Goal: Task Accomplishment & Management: Manage account settings

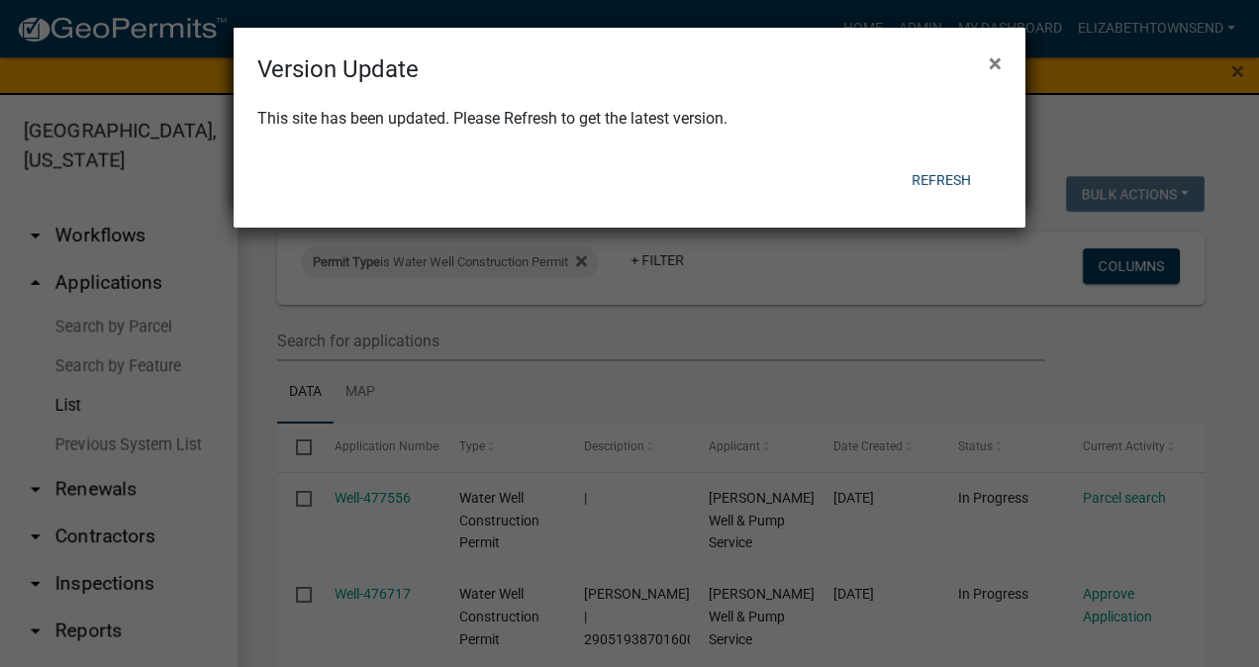
select select "3: 100"
click at [958, 182] on button "Refresh" at bounding box center [940, 180] width 91 height 36
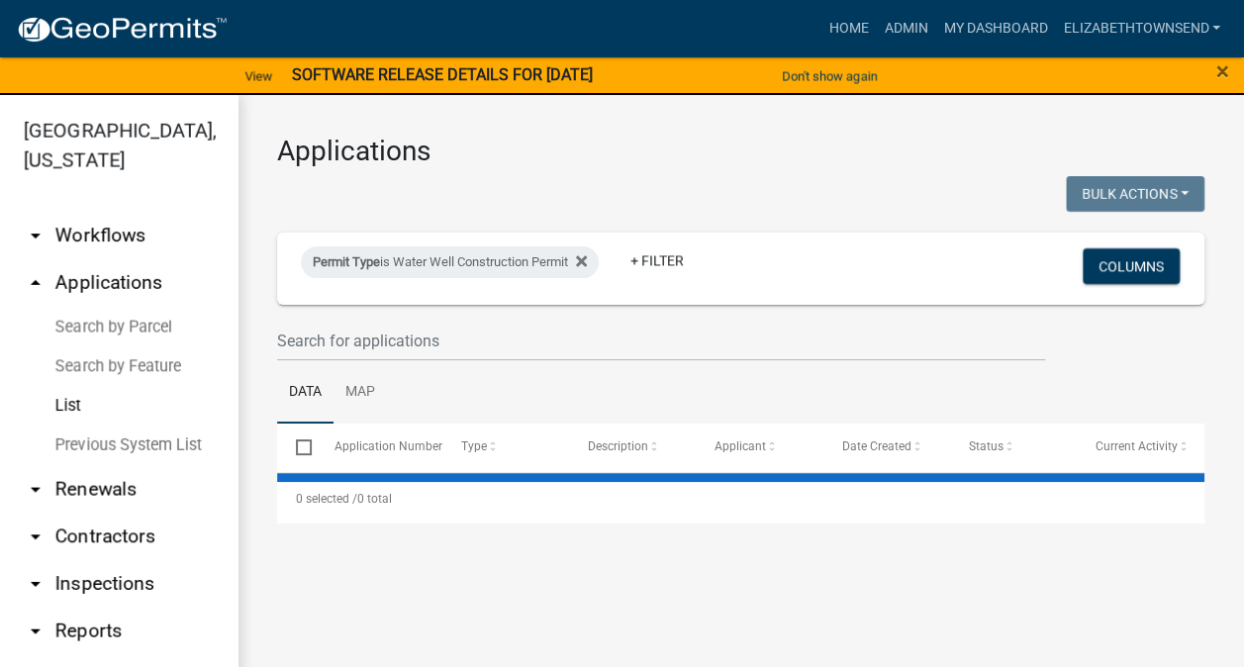
select select "3: 100"
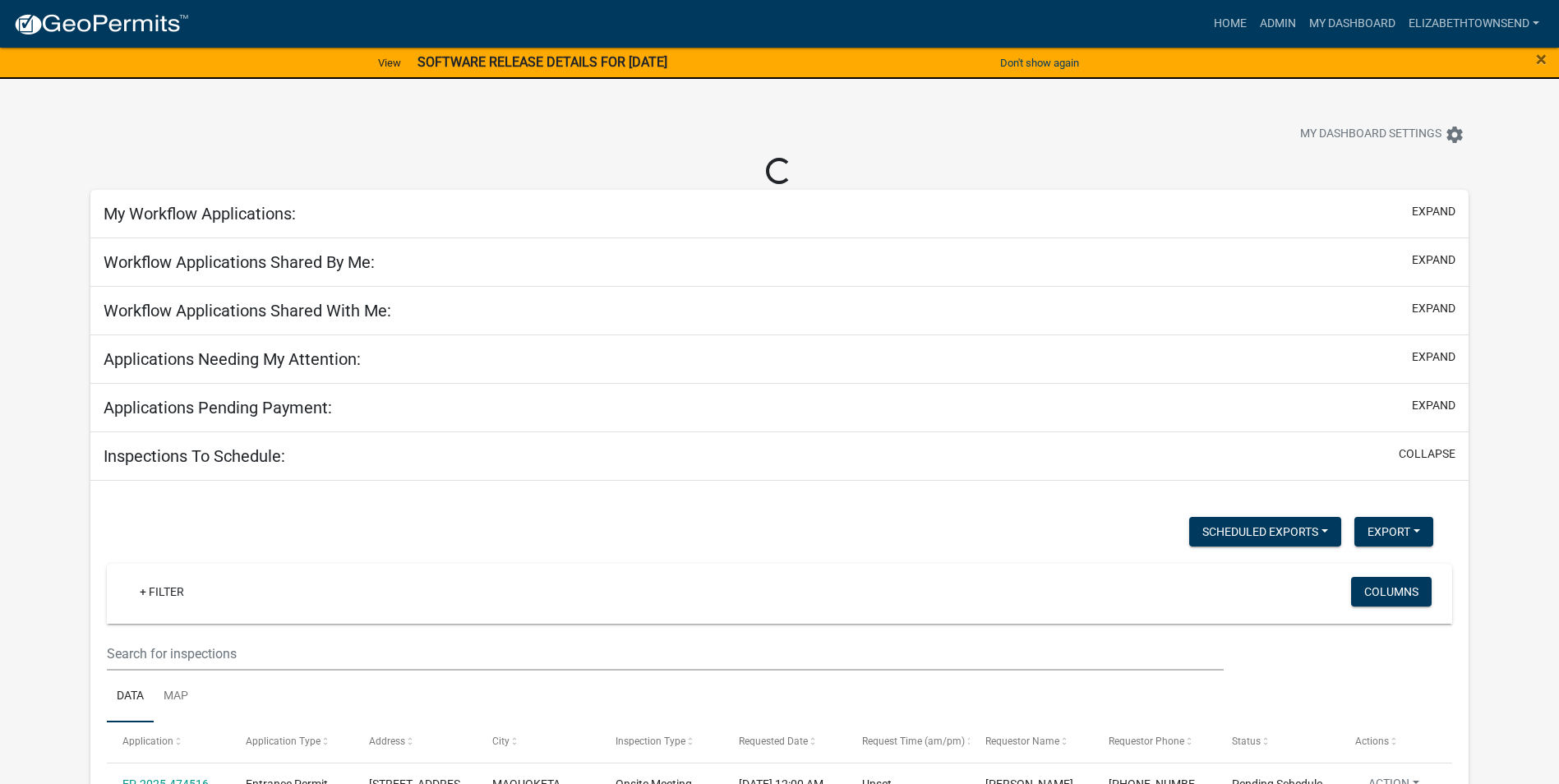
select select "3: 100"
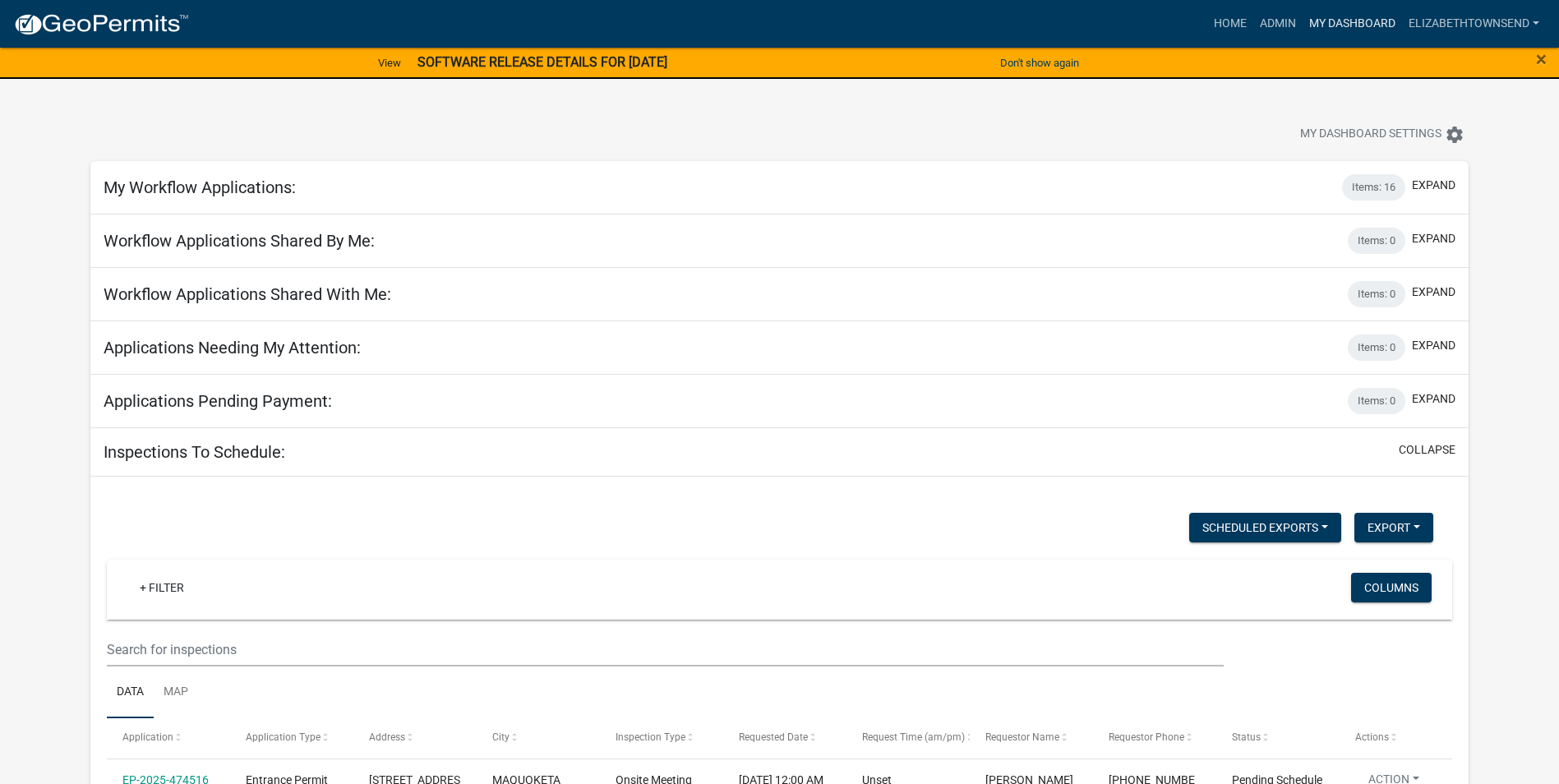
click at [1323, 21] on link "My Dashboard" at bounding box center [1352, 24] width 100 height 32
click at [1287, 18] on link "Admin" at bounding box center [1277, 24] width 49 height 32
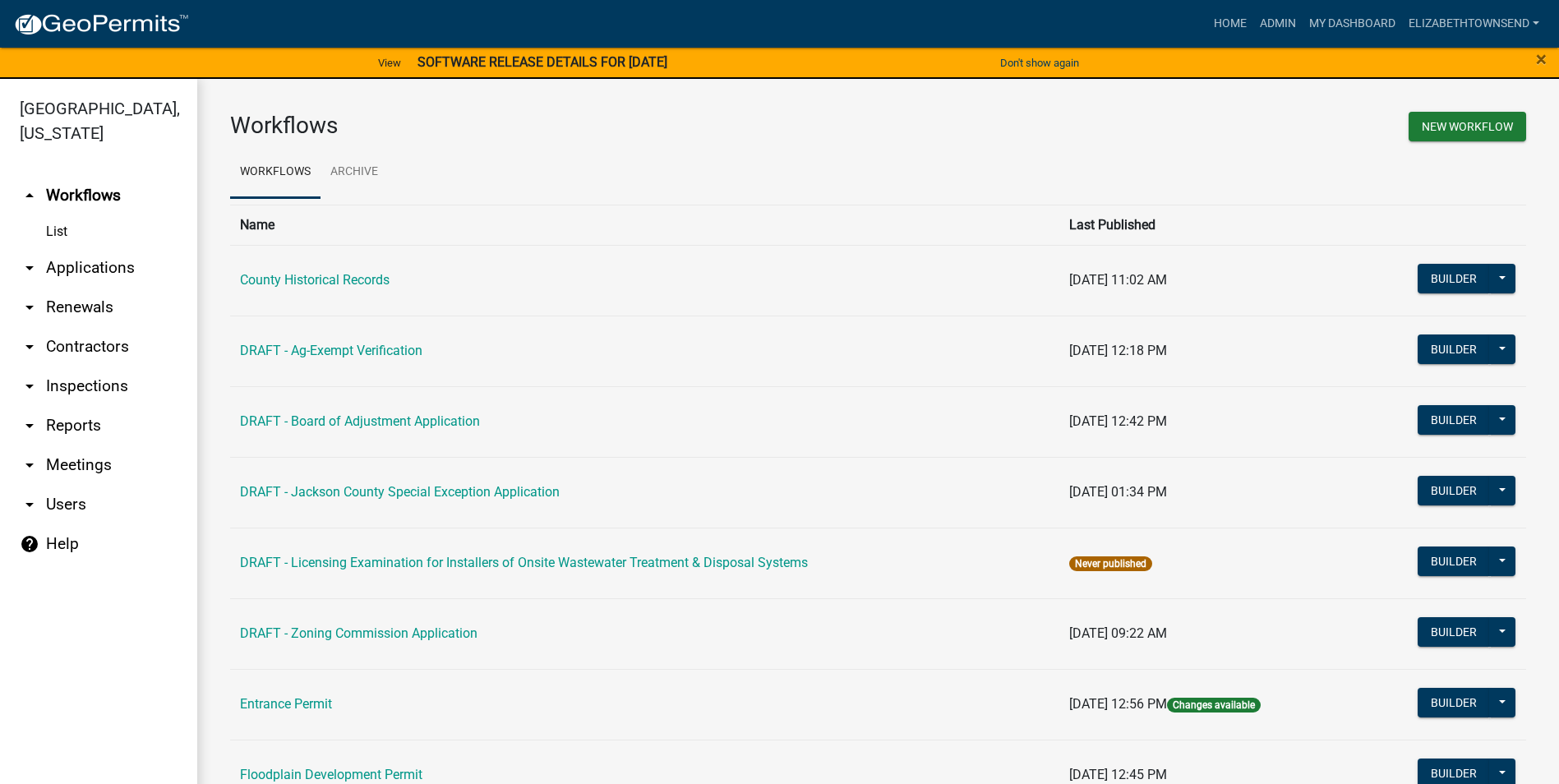
click at [106, 248] on link "arrow_drop_down Applications" at bounding box center [98, 267] width 197 height 39
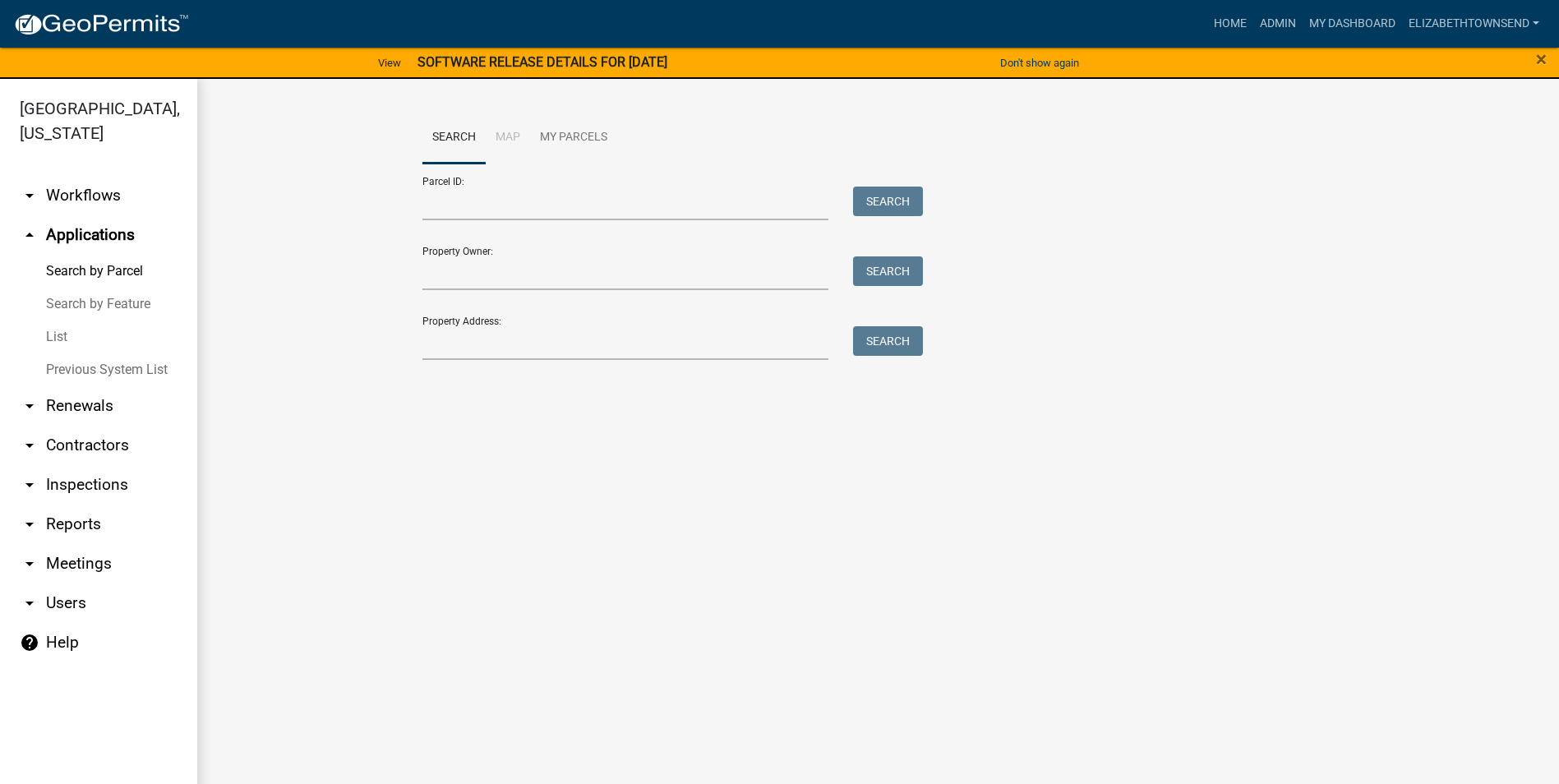
click at [53, 321] on link "List" at bounding box center [98, 337] width 197 height 33
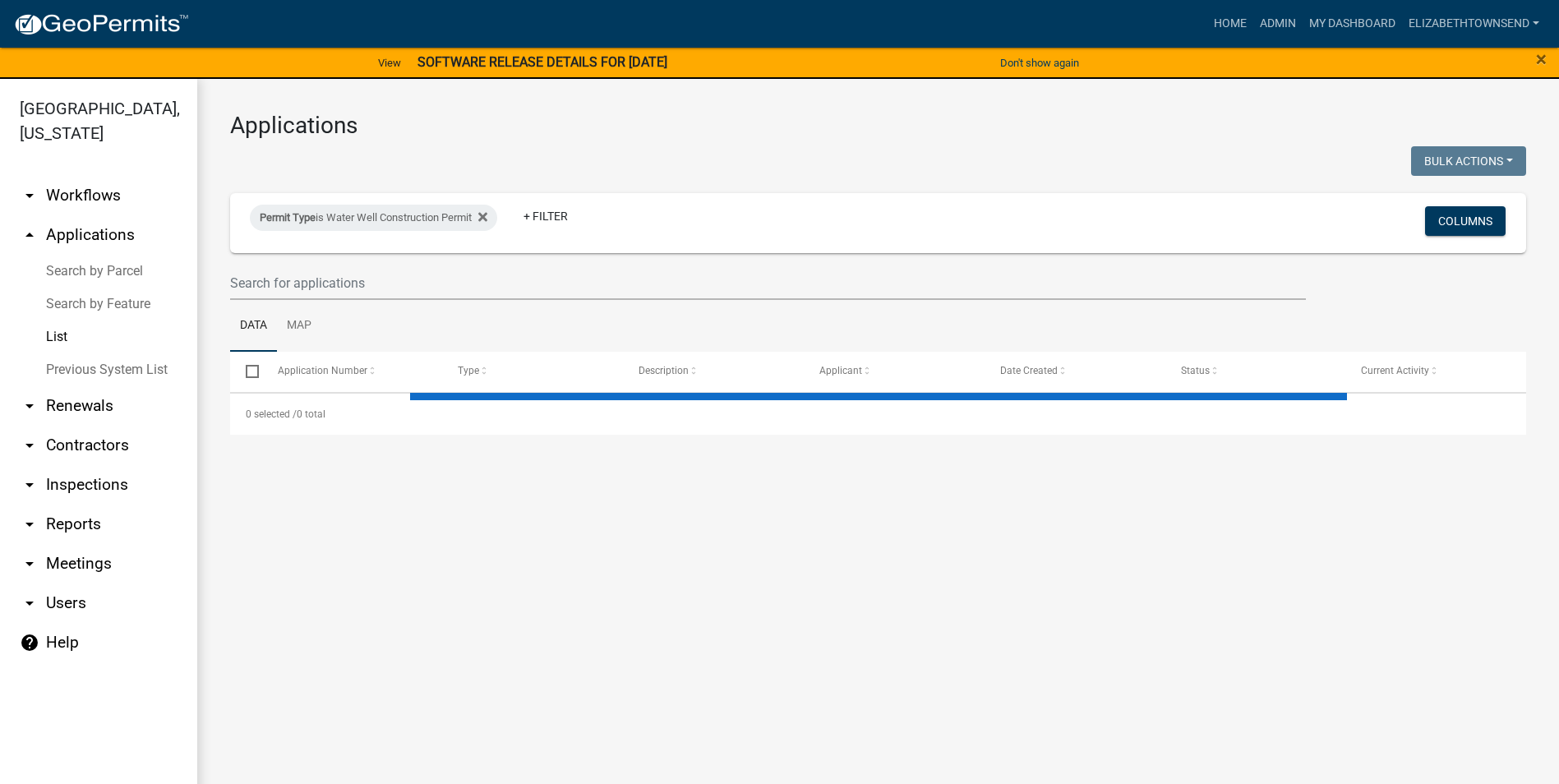
select select "3: 100"
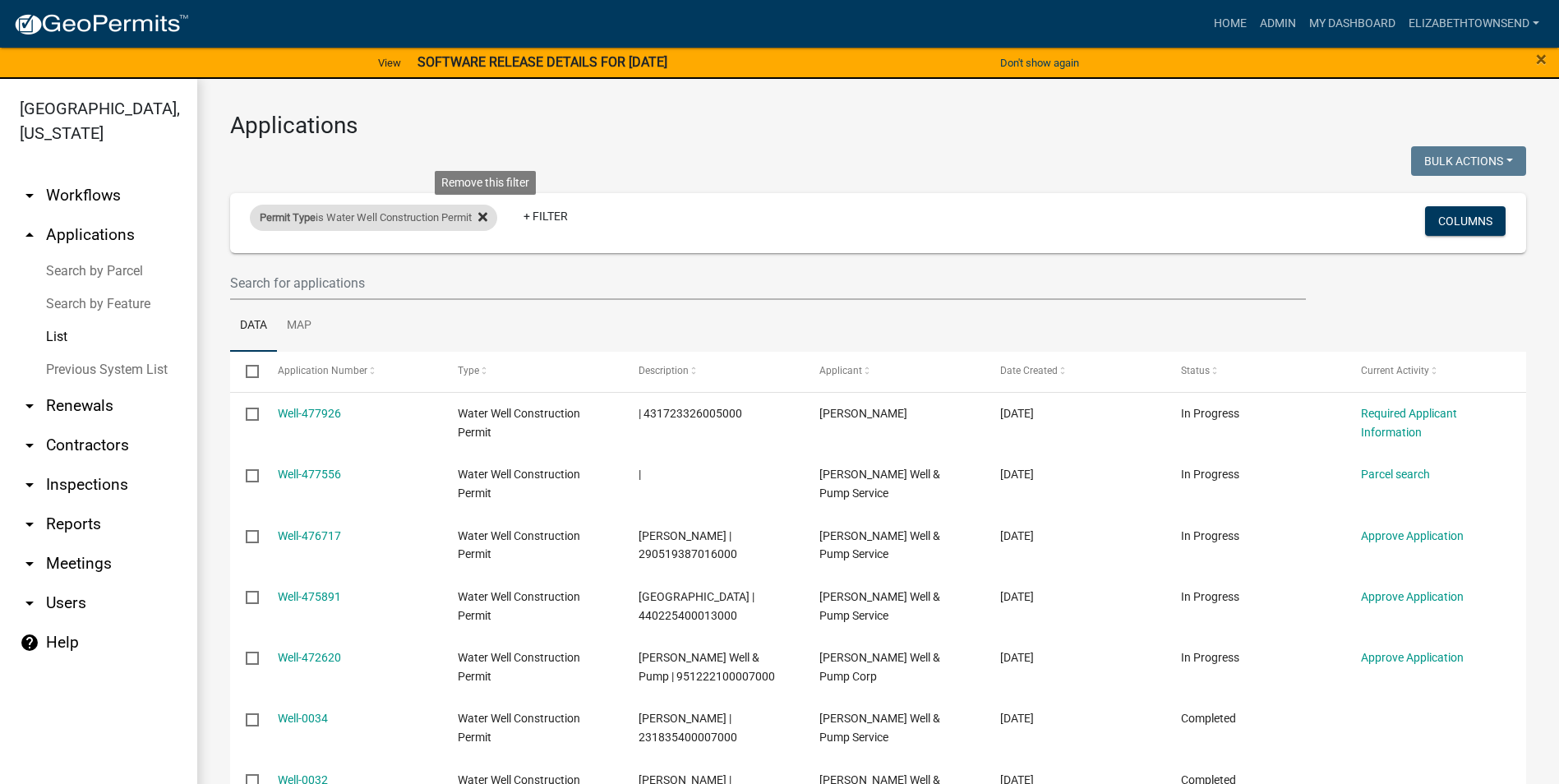
click at [488, 216] on icon at bounding box center [483, 217] width 9 height 9
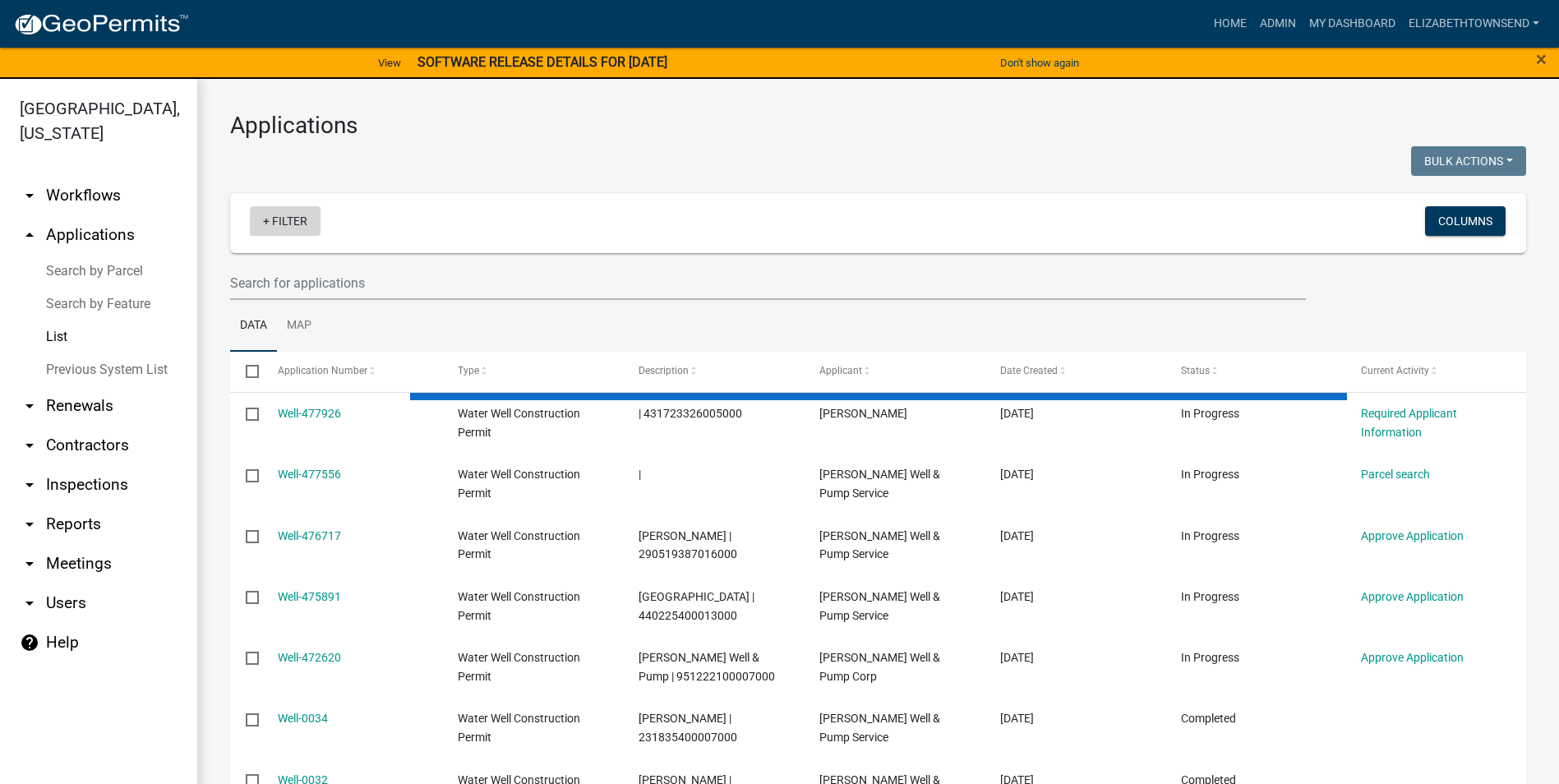
click at [288, 223] on link "+ Filter" at bounding box center [285, 221] width 71 height 30
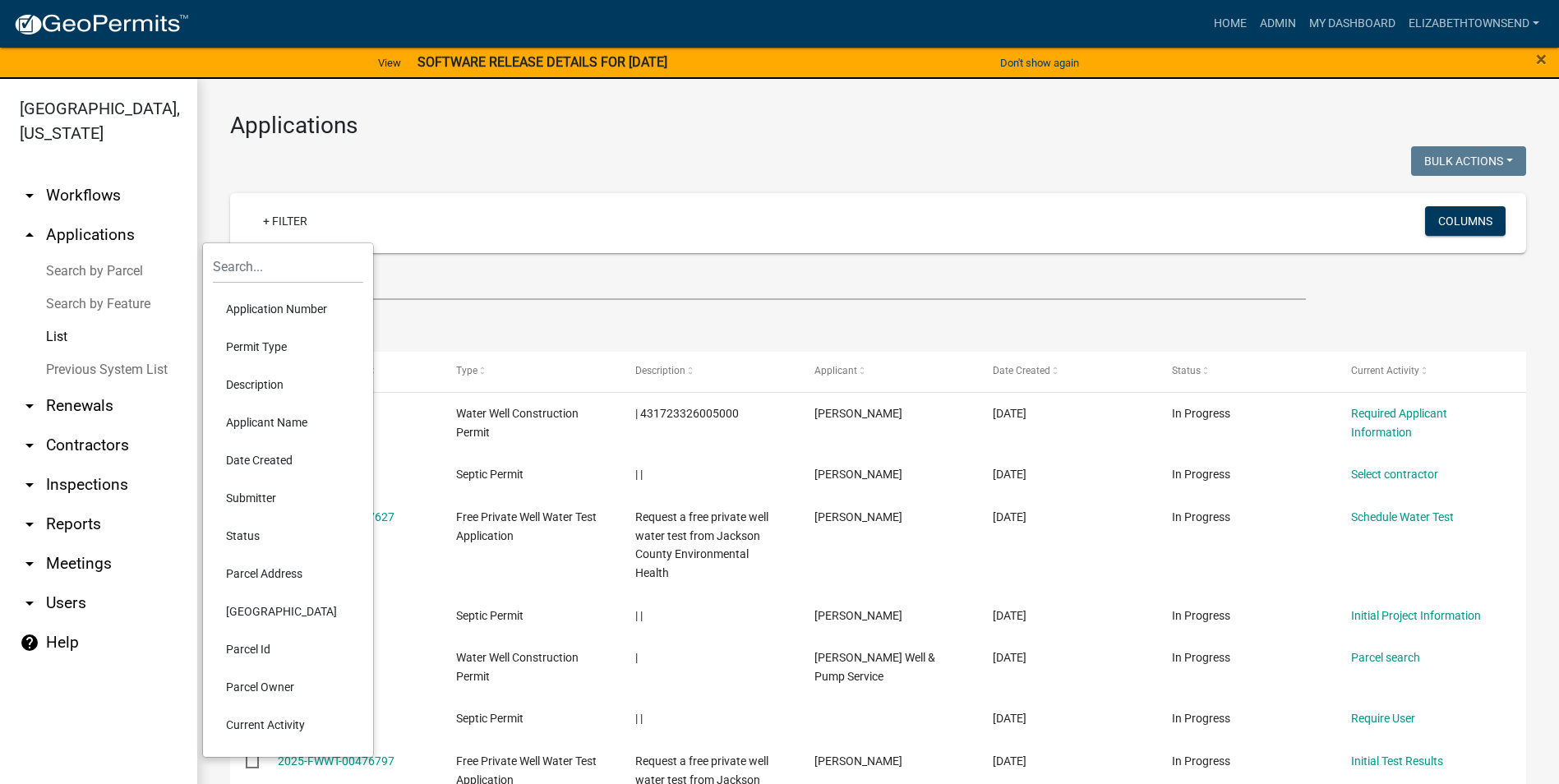
click at [256, 348] on li "Permit Type" at bounding box center [287, 347] width 150 height 38
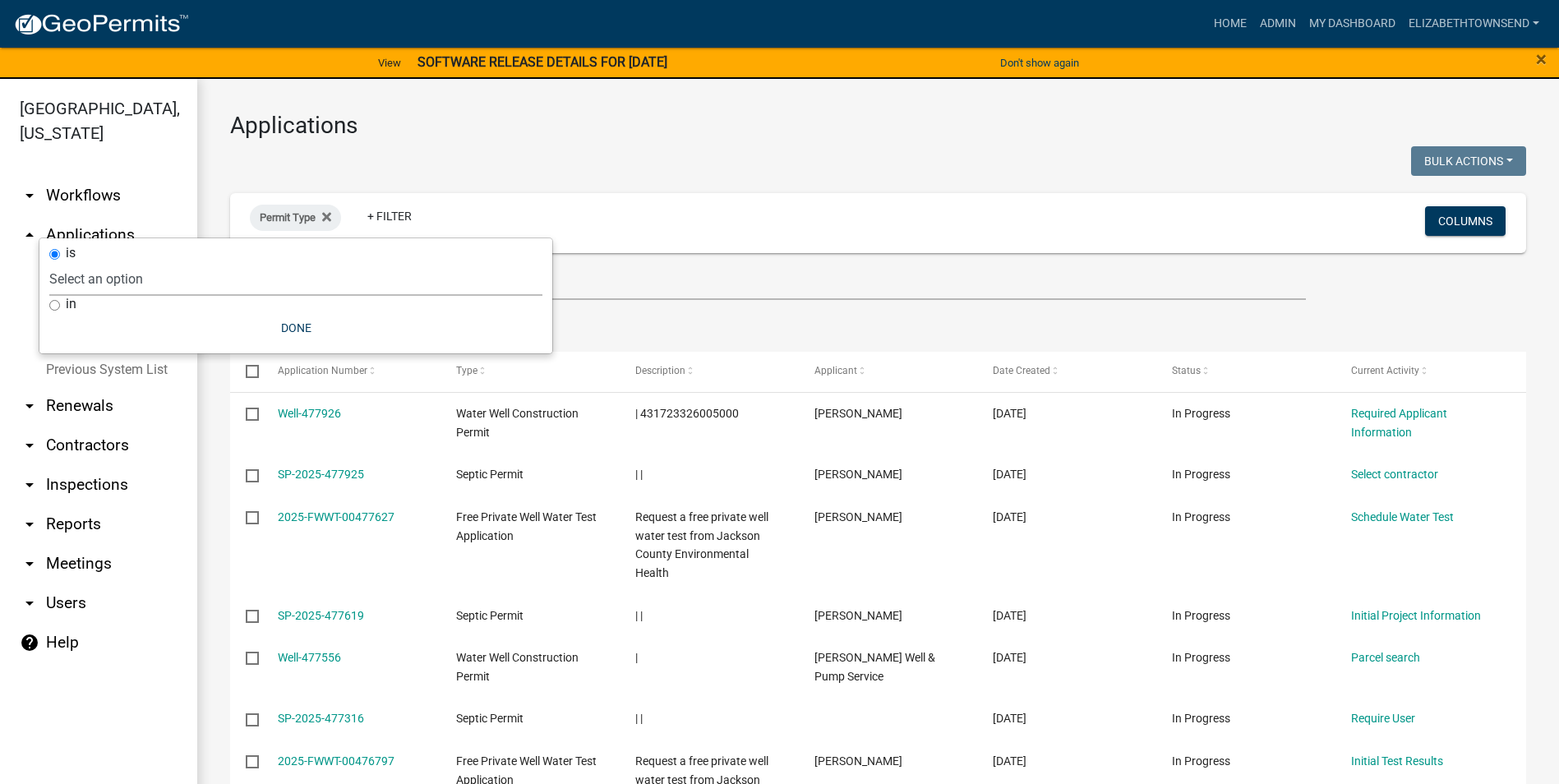
click at [142, 279] on select "Select an option County Historical Records DRAFT - Ag-Exempt Verification DRAFT…" at bounding box center [296, 279] width 493 height 34
select select "00c8d5c9-54c6-4a9d-979b-504790a05259"
click at [88, 262] on select "Select an option County Historical Records DRAFT - Ag-Exempt Verification DRAFT…" at bounding box center [296, 279] width 493 height 34
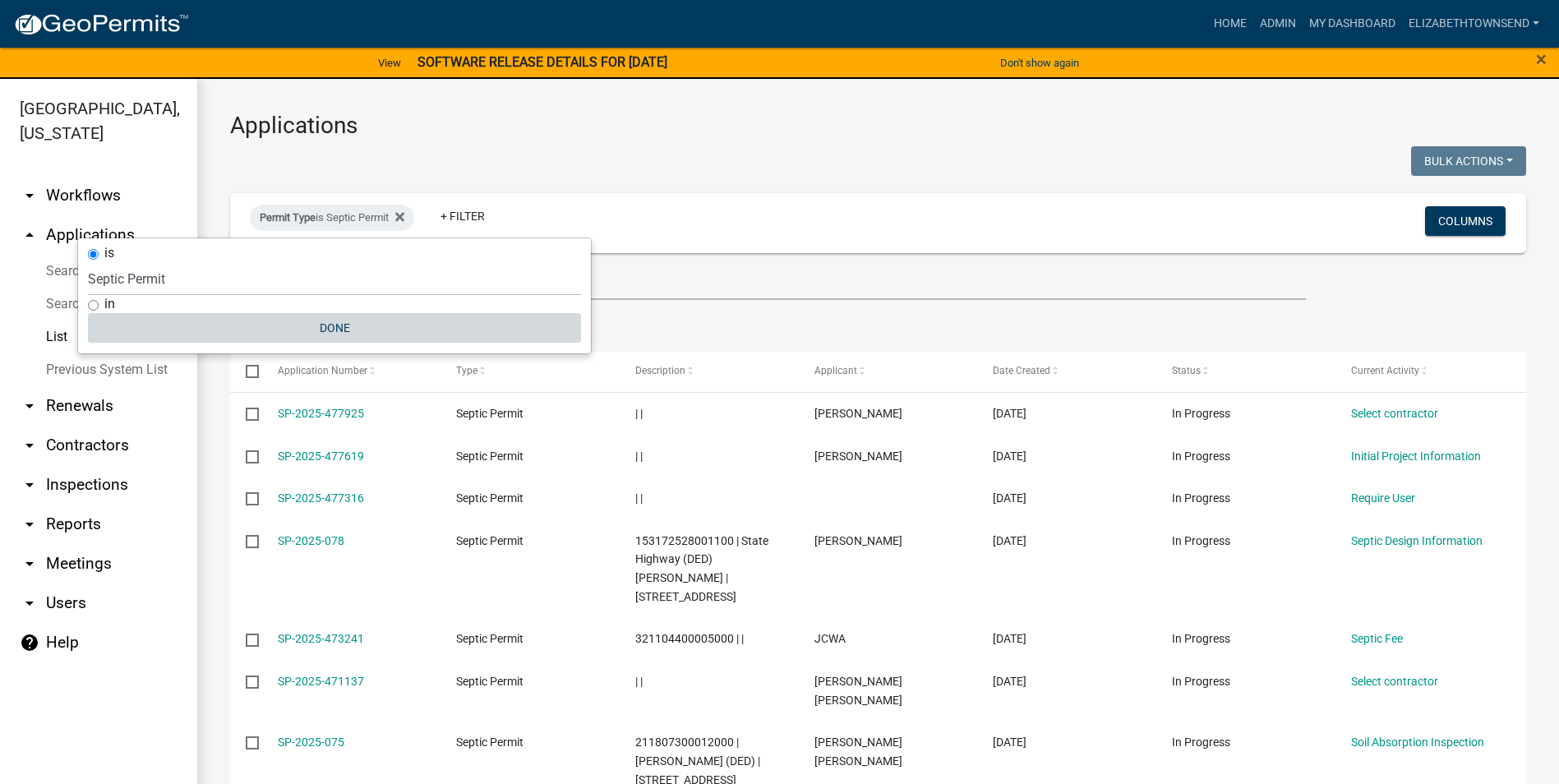
click at [328, 321] on button "Done" at bounding box center [335, 328] width 493 height 30
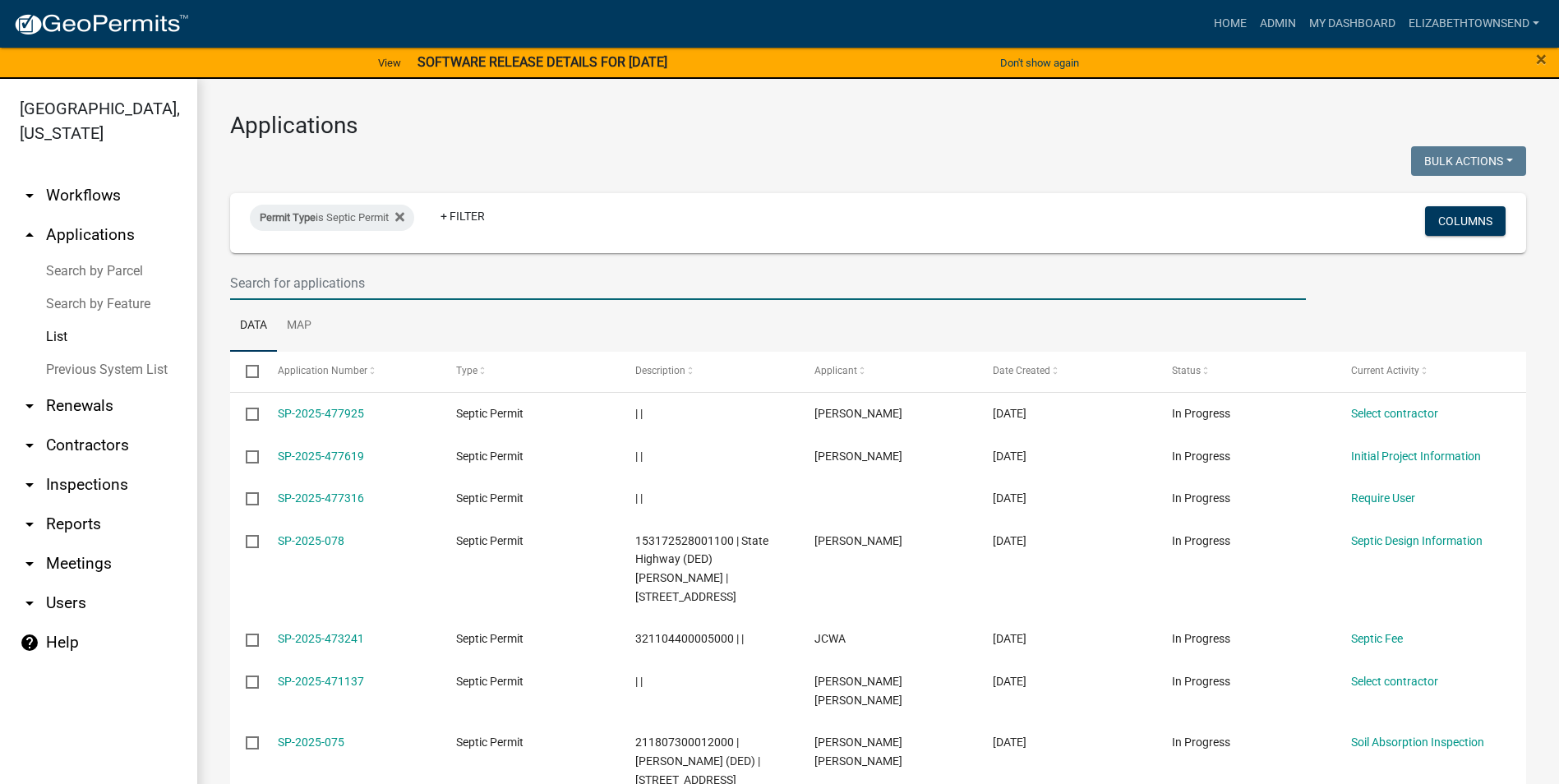
click at [342, 284] on input "text" at bounding box center [767, 283] width 1076 height 34
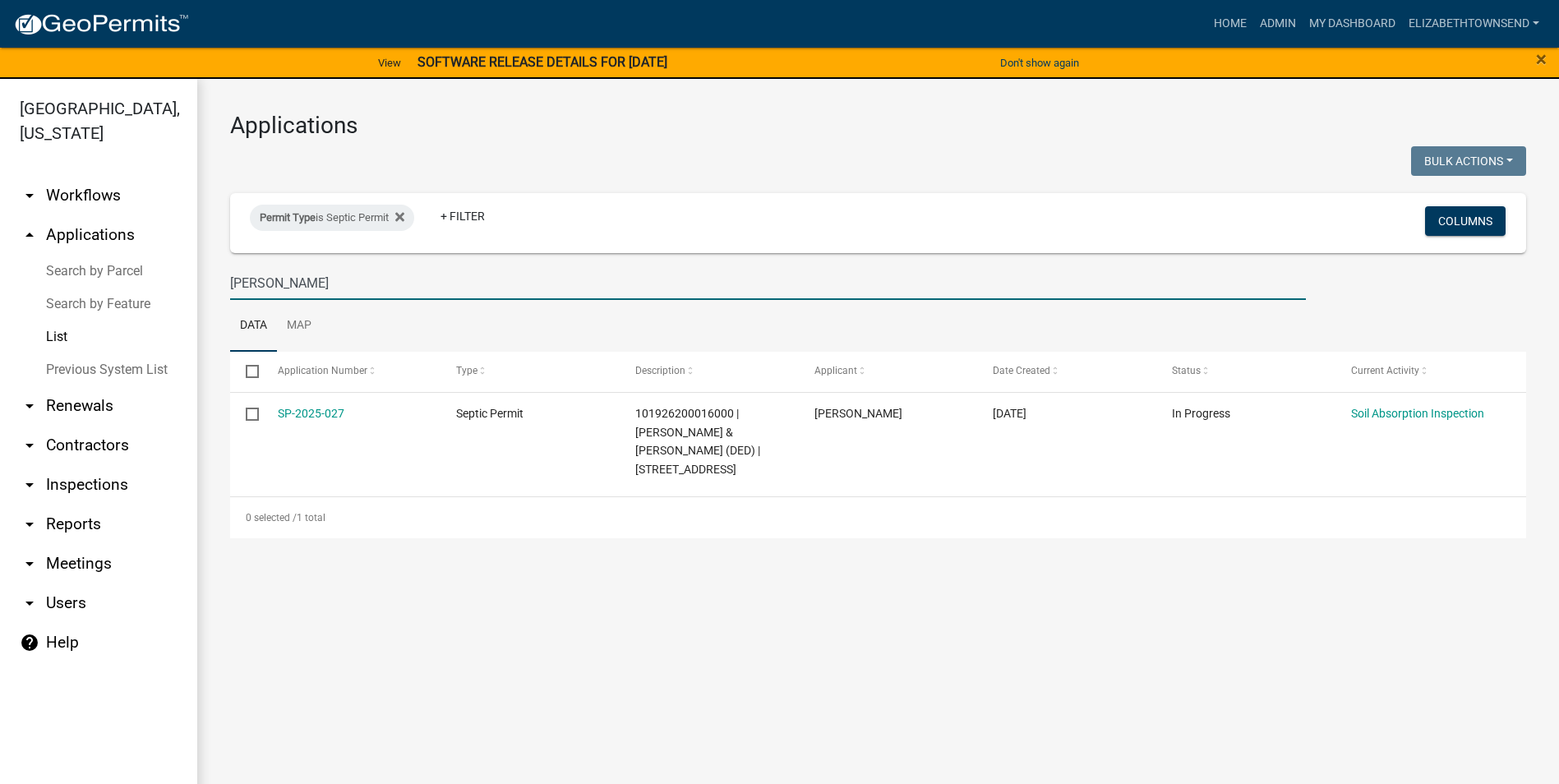
type input "[PERSON_NAME]"
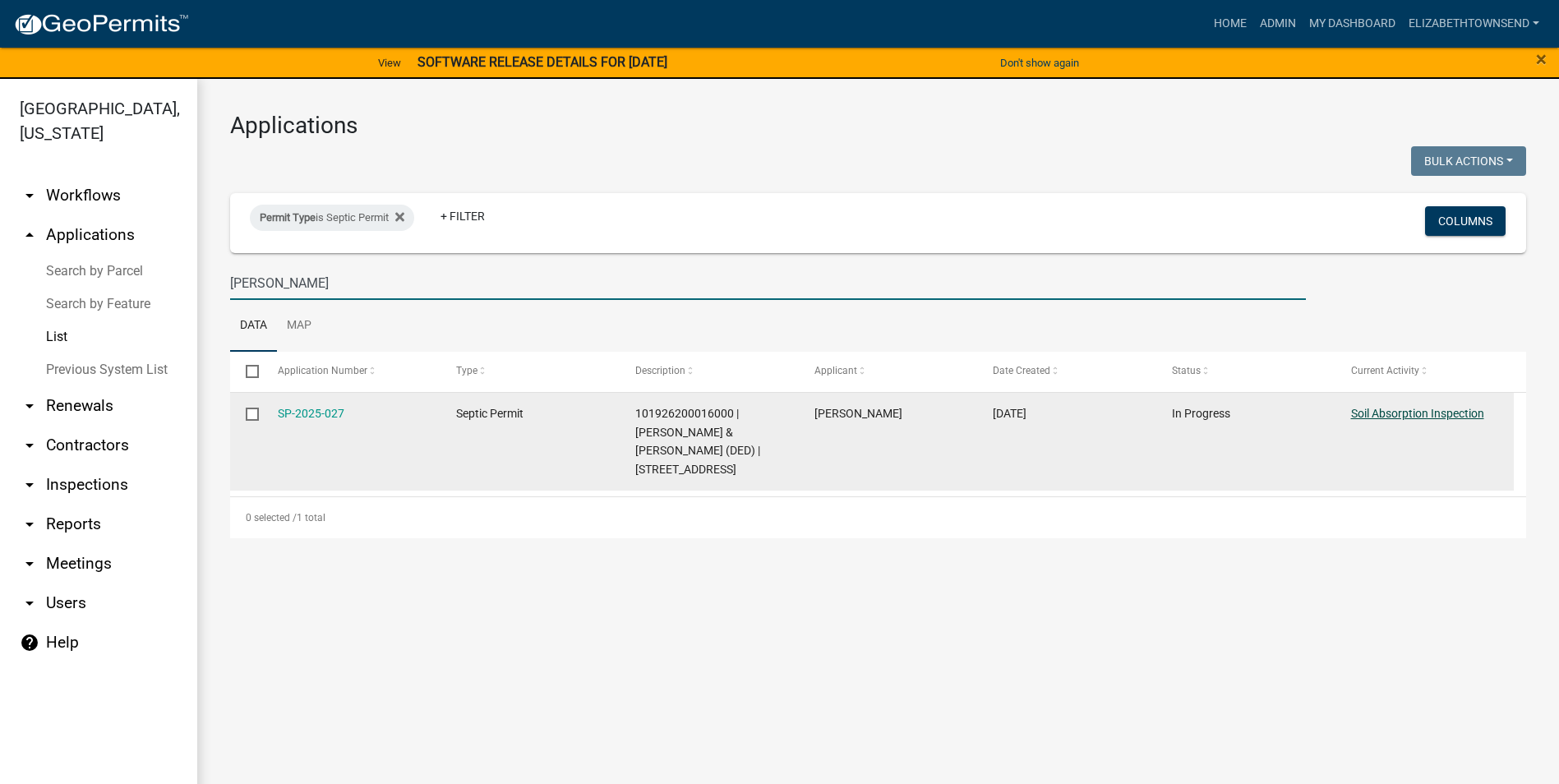
click at [1453, 414] on link "Soil Absorption Inspection" at bounding box center [1418, 414] width 133 height 13
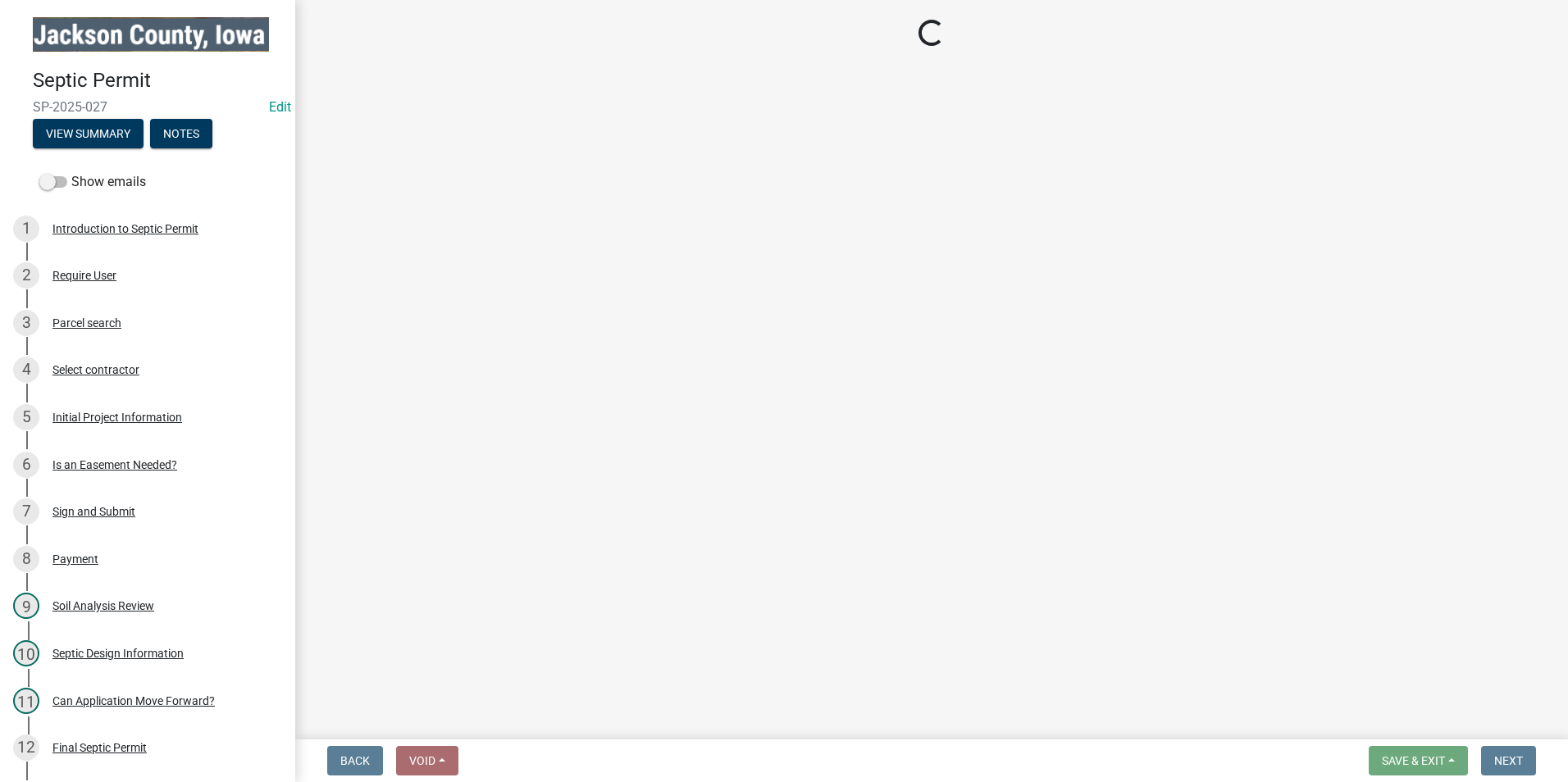
select select "8b01e099-4a24-4825-befa-1c944ae133b5"
select select "a3873a1b-6e26-41c8-b1e9-189df5d0ae8c"
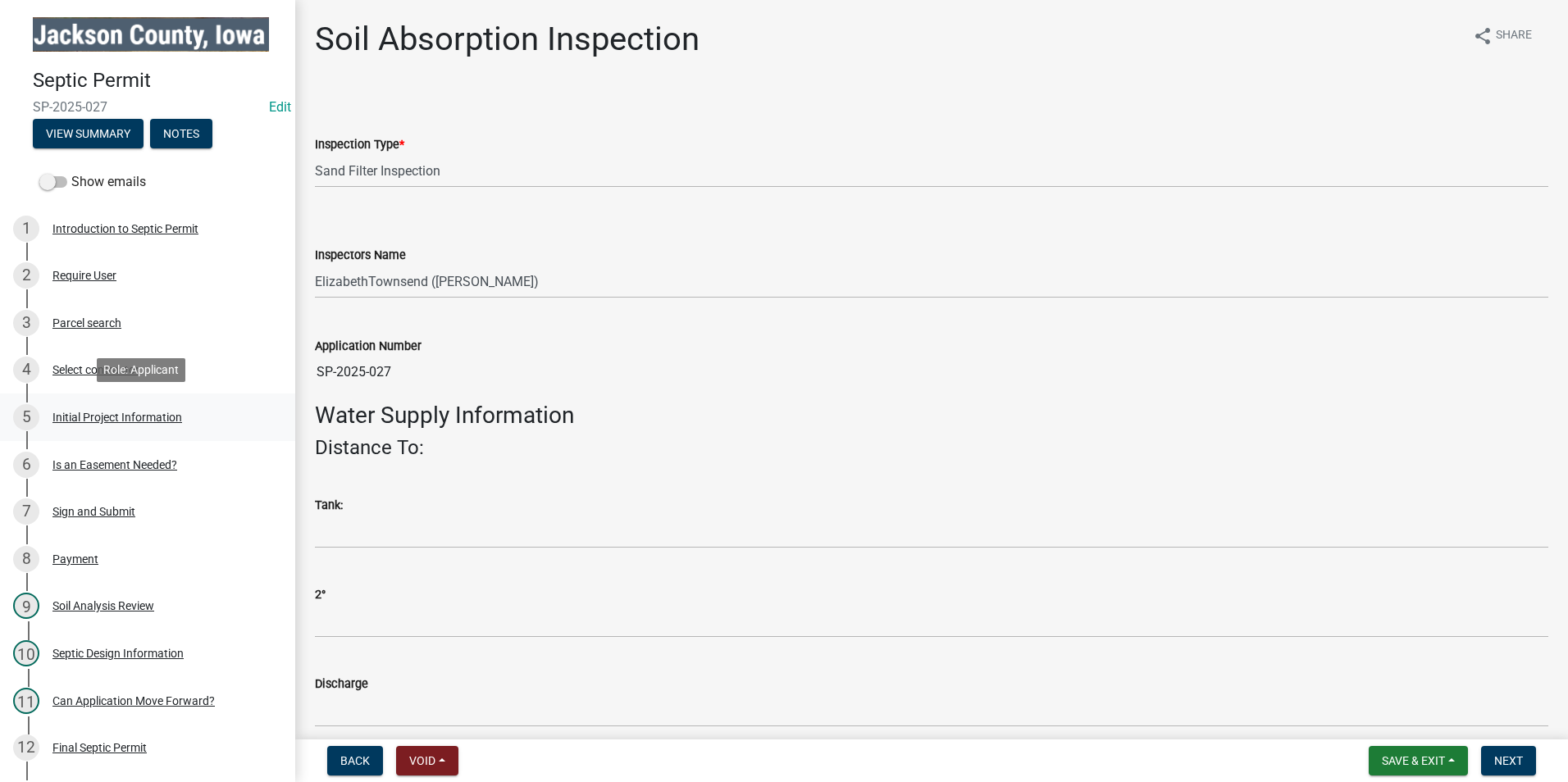
click at [146, 415] on div "Initial Project Information" at bounding box center [117, 418] width 129 height 12
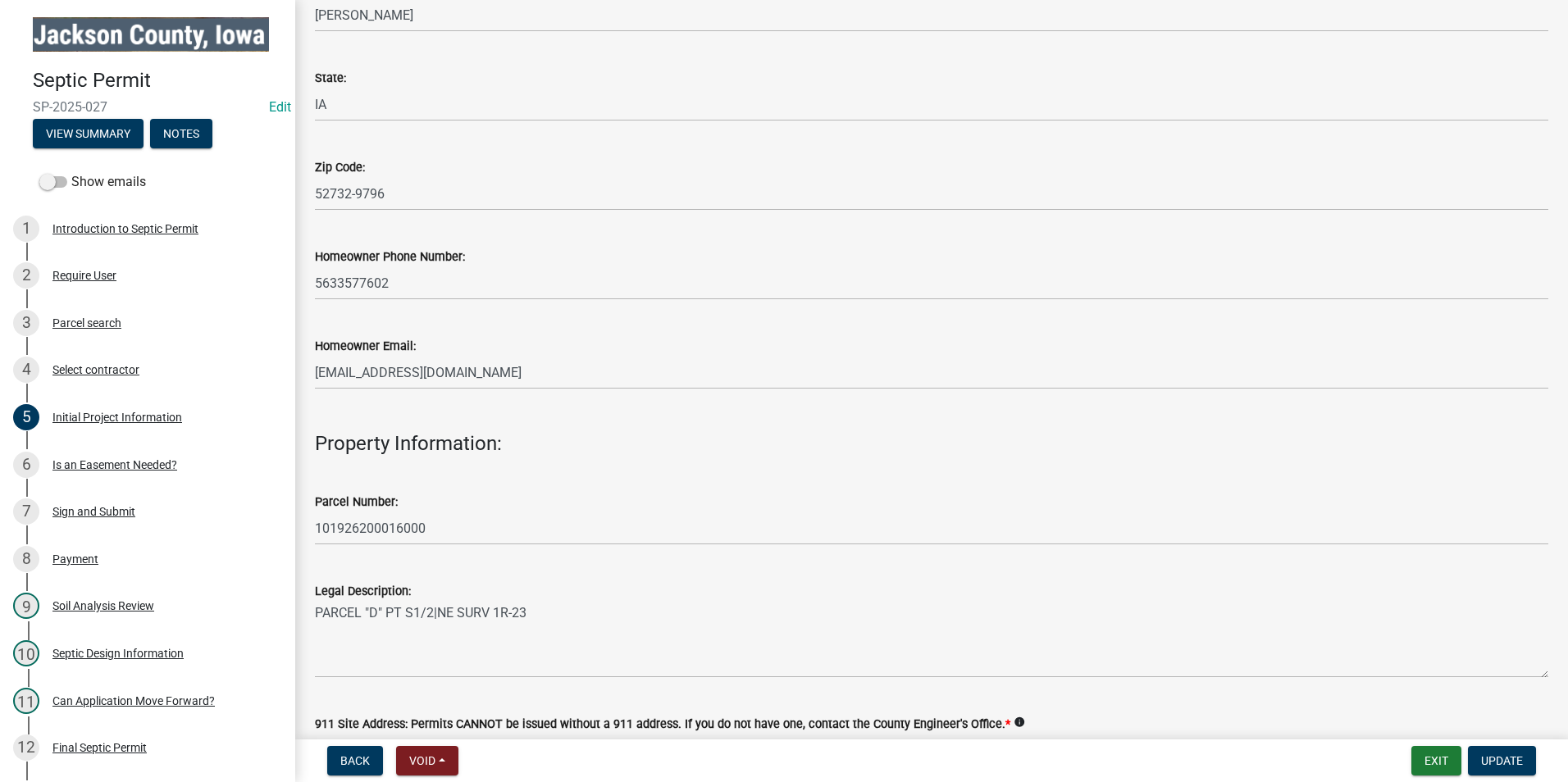
scroll to position [656, 0]
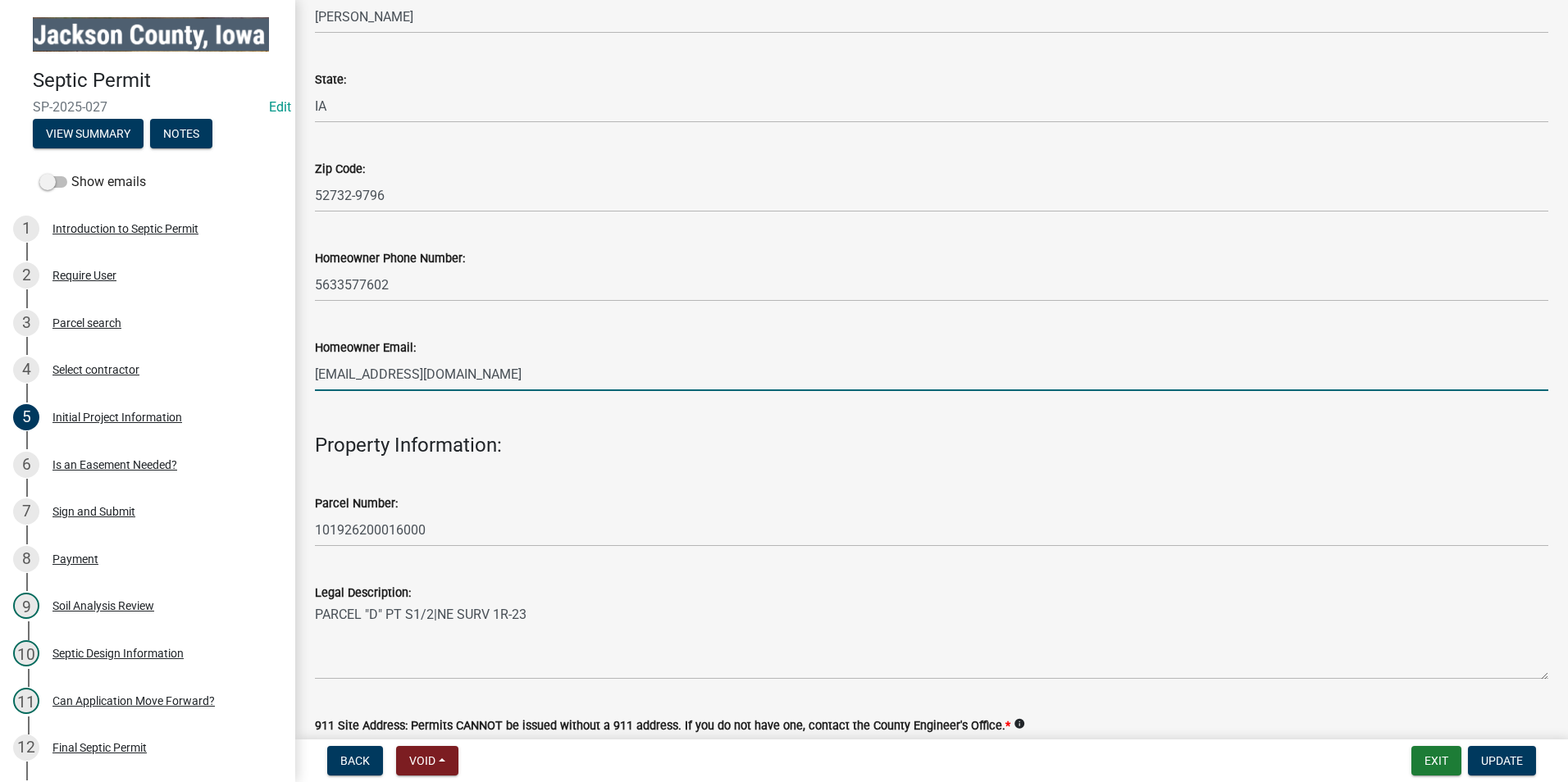
drag, startPoint x: 488, startPoint y: 383, endPoint x: 309, endPoint y: 373, distance: 179.3
click at [309, 373] on div "Homeowner Email: [EMAIL_ADDRESS][DOMAIN_NAME]" at bounding box center [932, 353] width 1258 height 76
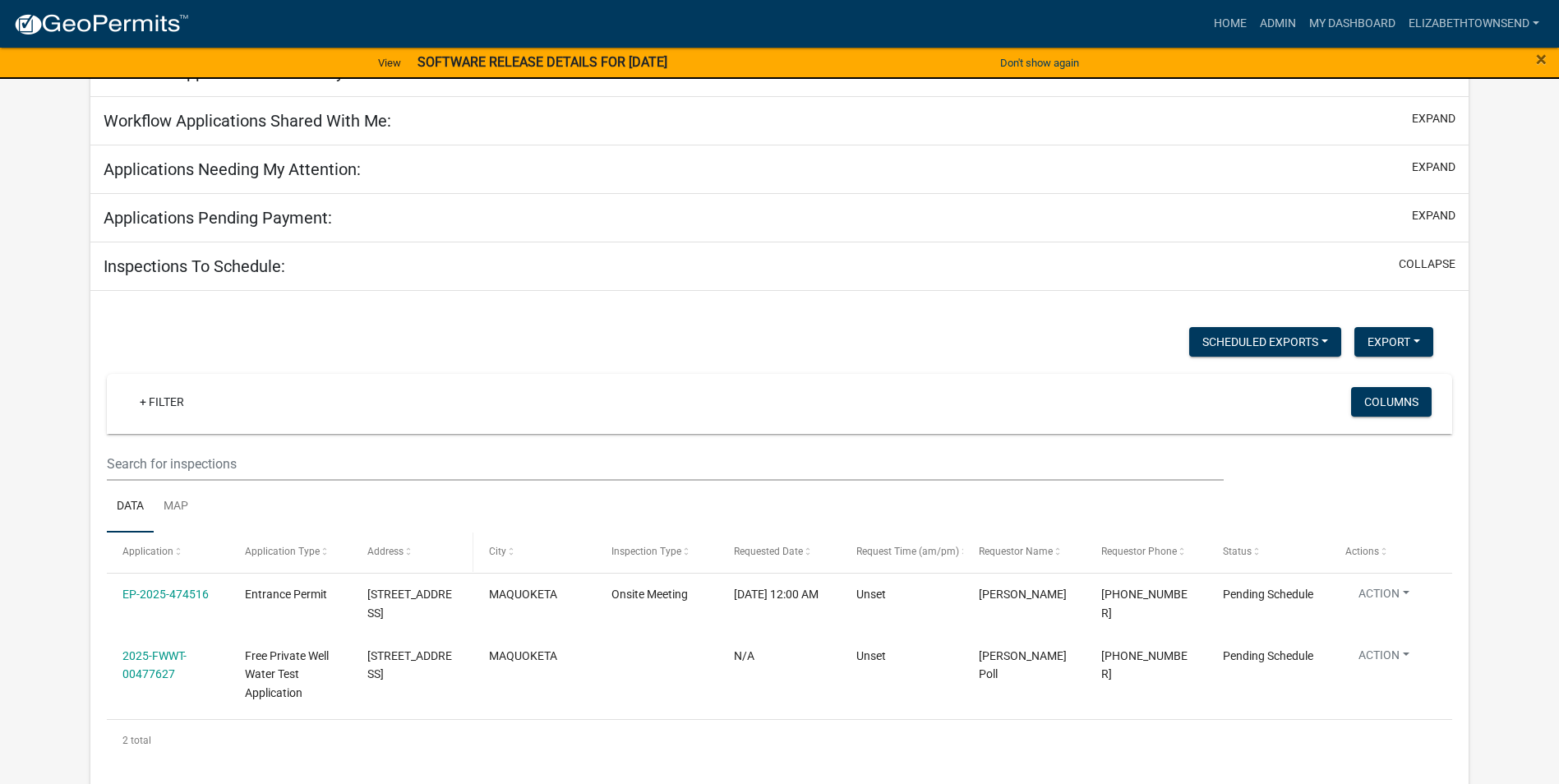
select select "3: 100"
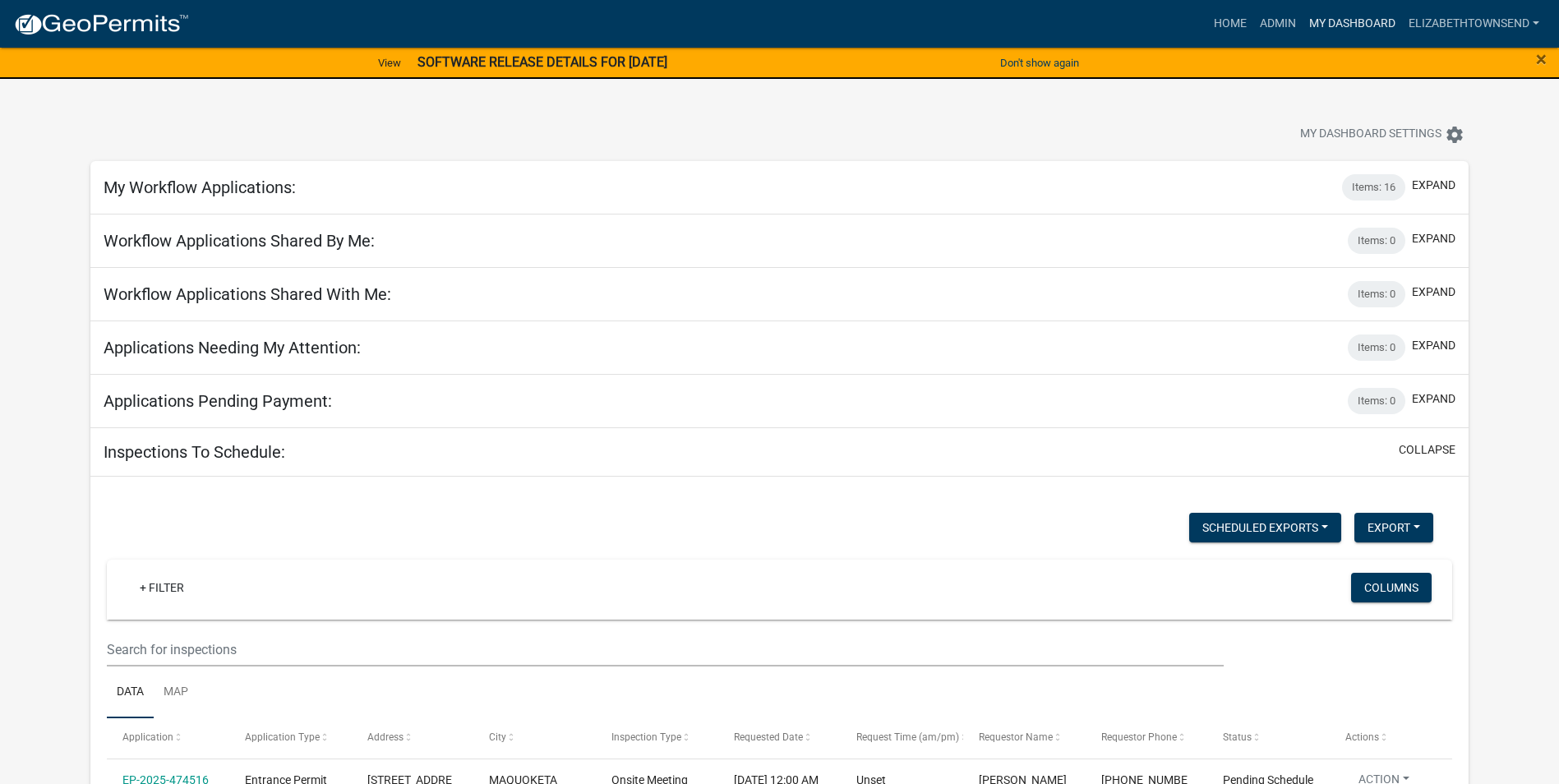
click at [1342, 22] on link "My Dashboard" at bounding box center [1352, 24] width 100 height 32
click at [1285, 22] on link "Admin" at bounding box center [1277, 24] width 49 height 32
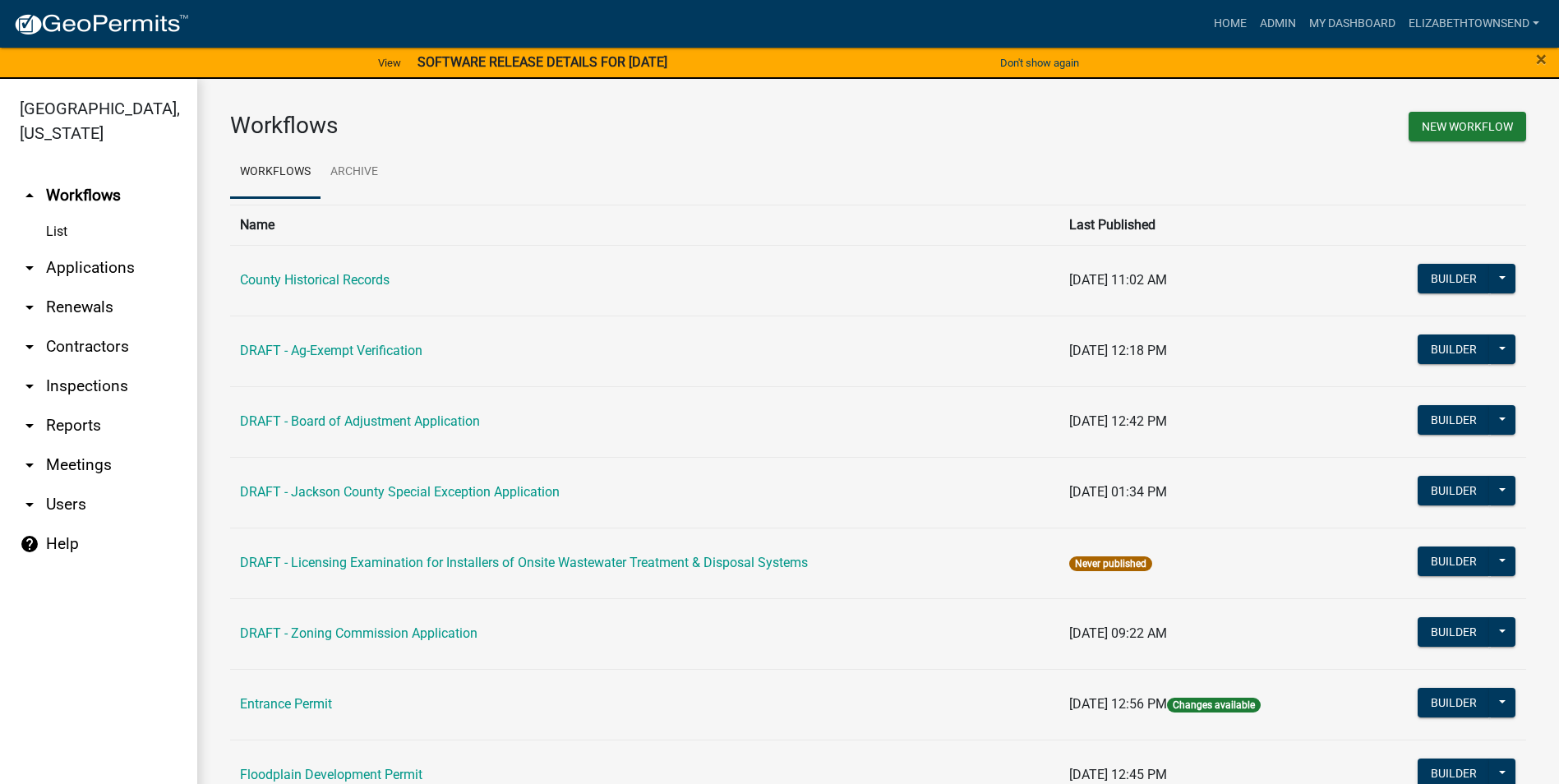
click at [96, 248] on link "arrow_drop_down Applications" at bounding box center [98, 267] width 197 height 39
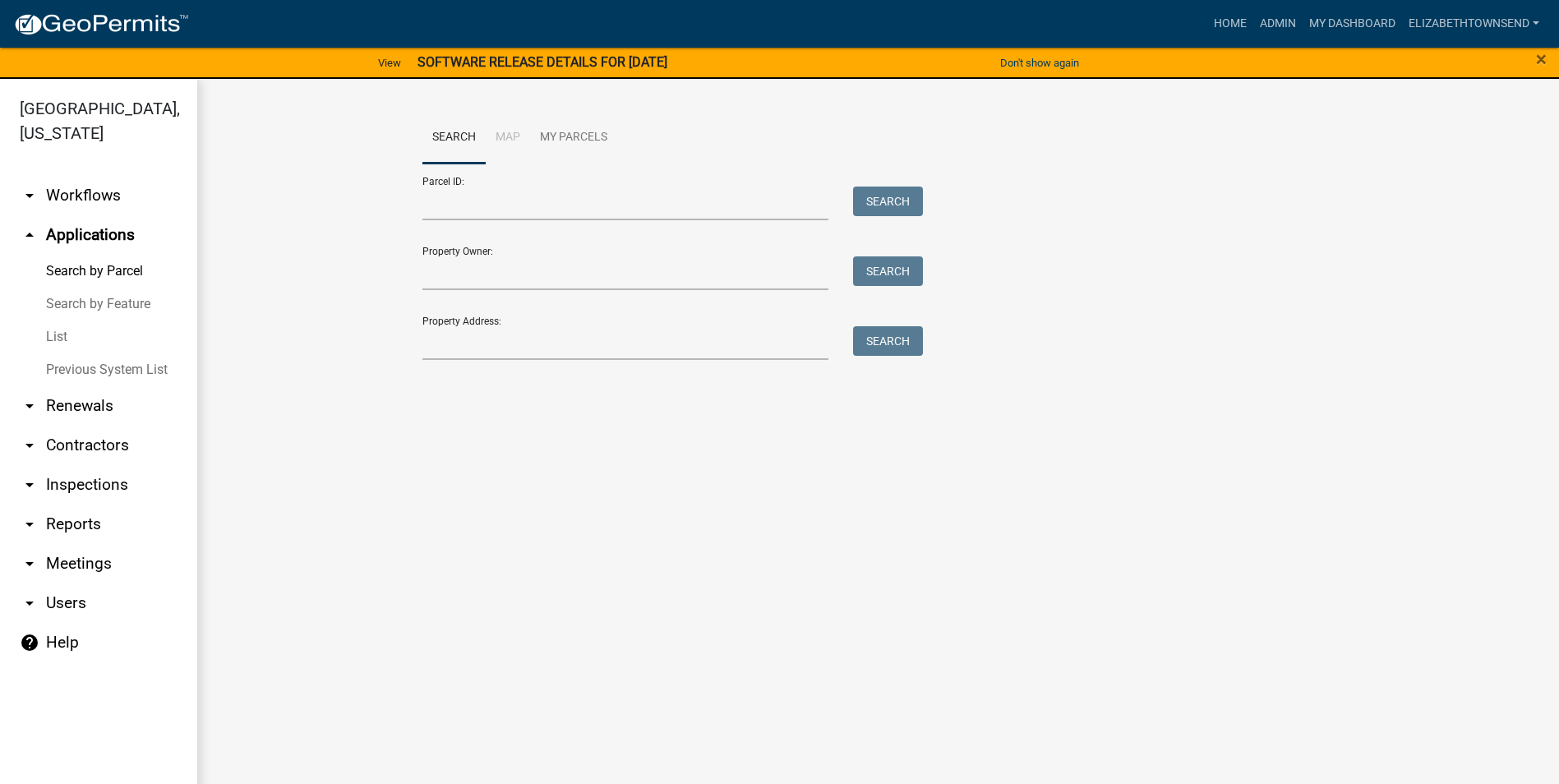
click at [60, 321] on link "List" at bounding box center [98, 337] width 197 height 33
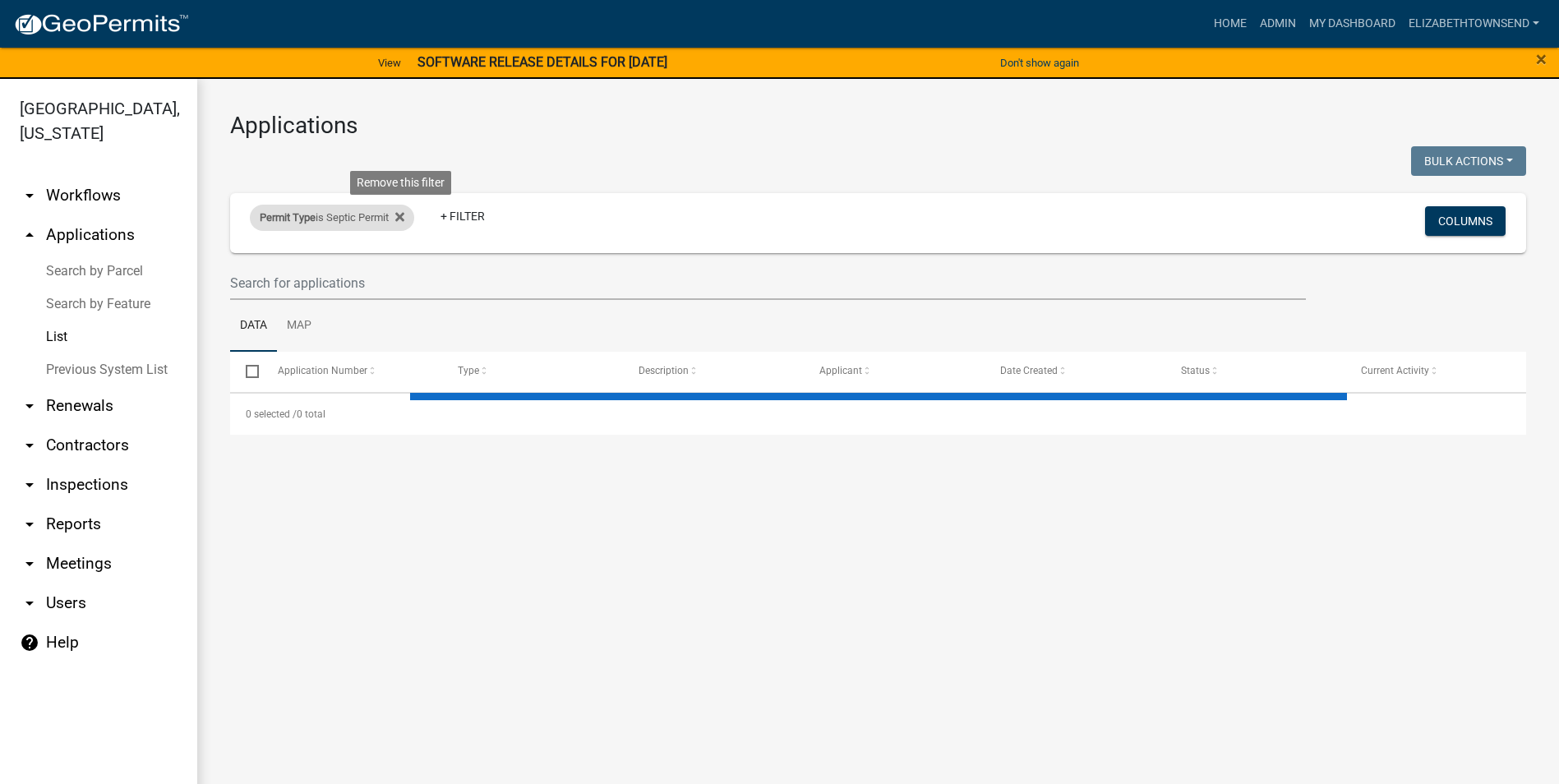
select select "3: 100"
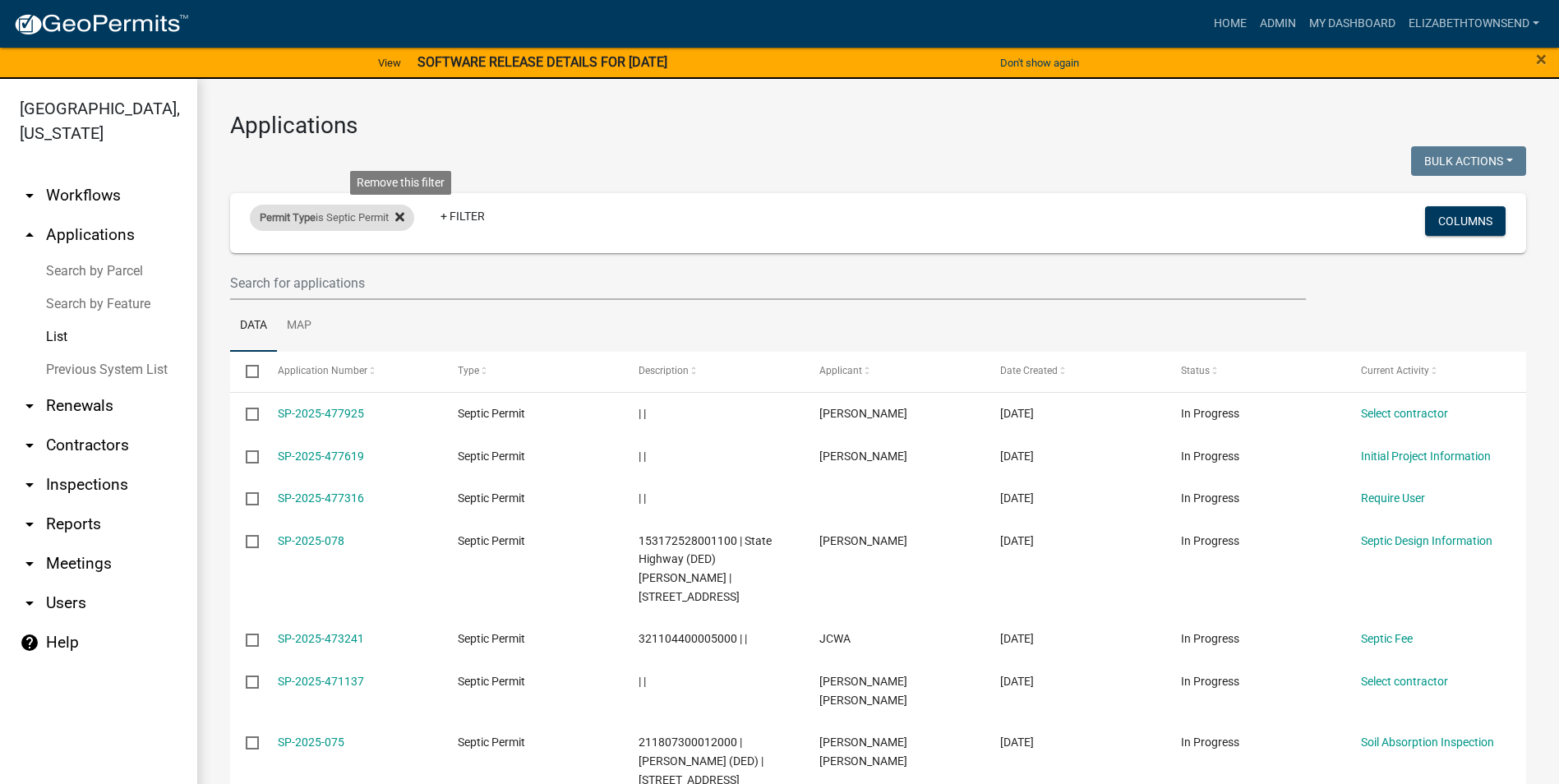
click at [404, 214] on icon at bounding box center [400, 217] width 9 height 9
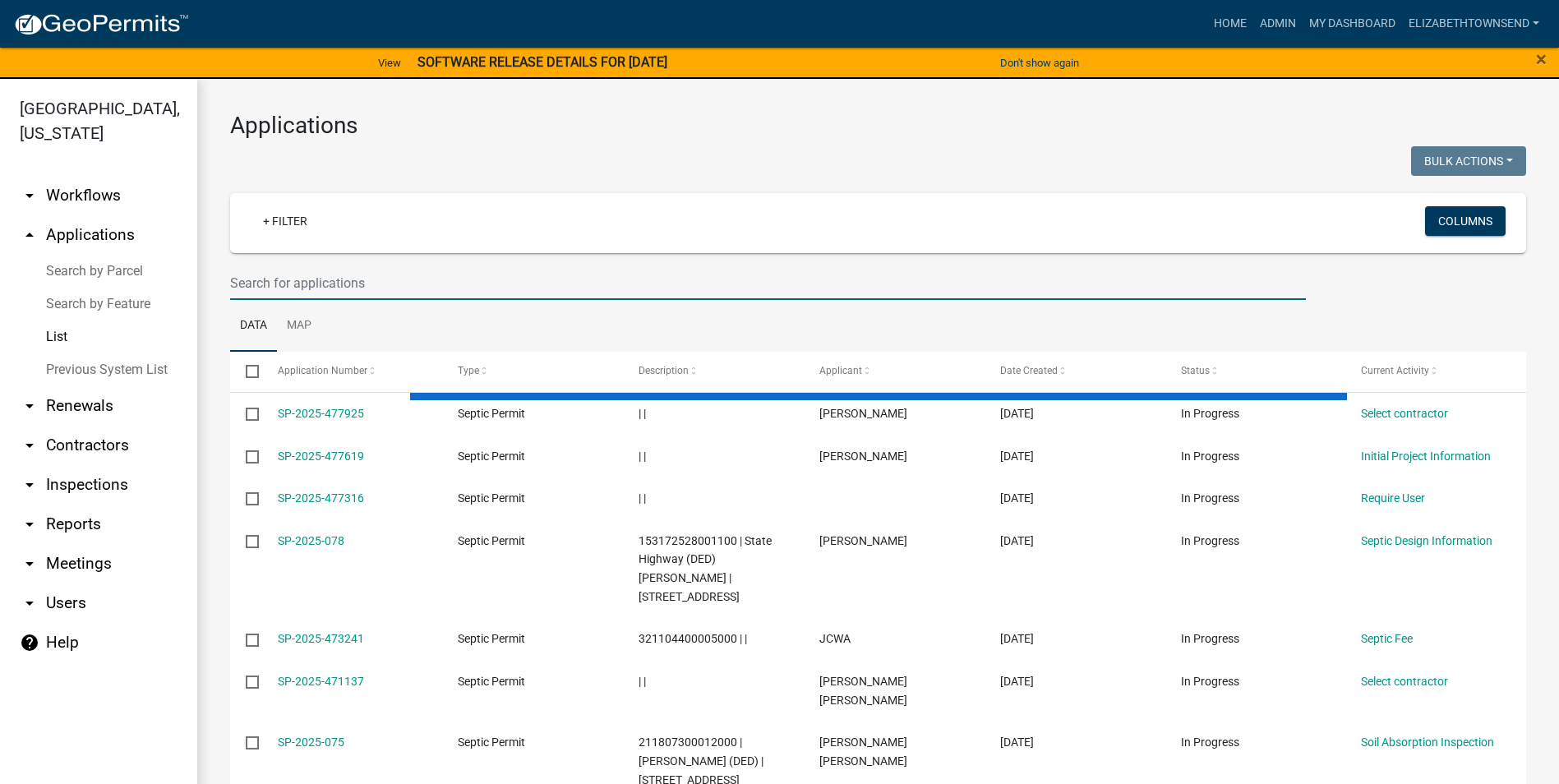
click at [320, 291] on input "text" at bounding box center [767, 283] width 1076 height 34
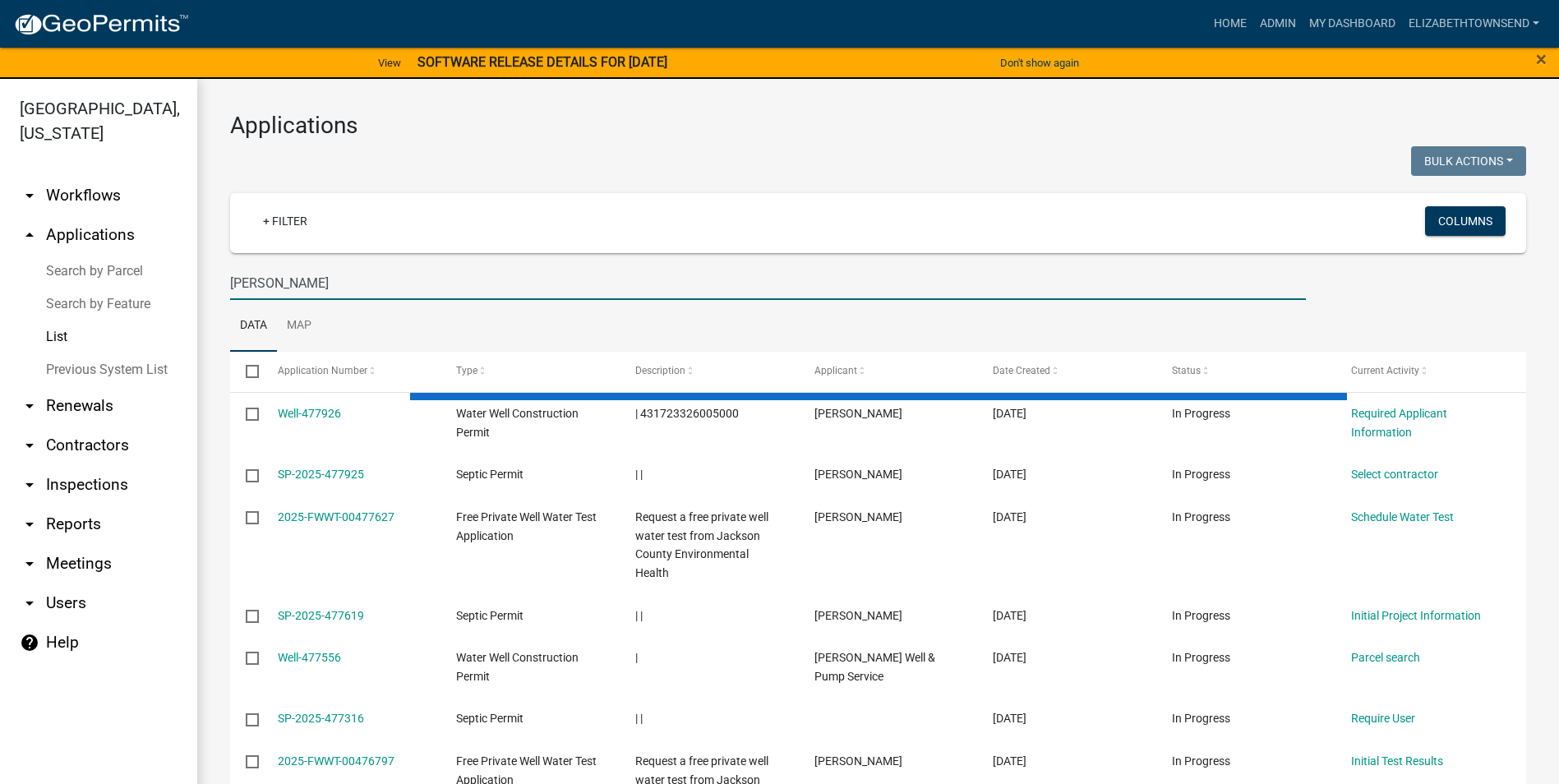
type input "darren white"
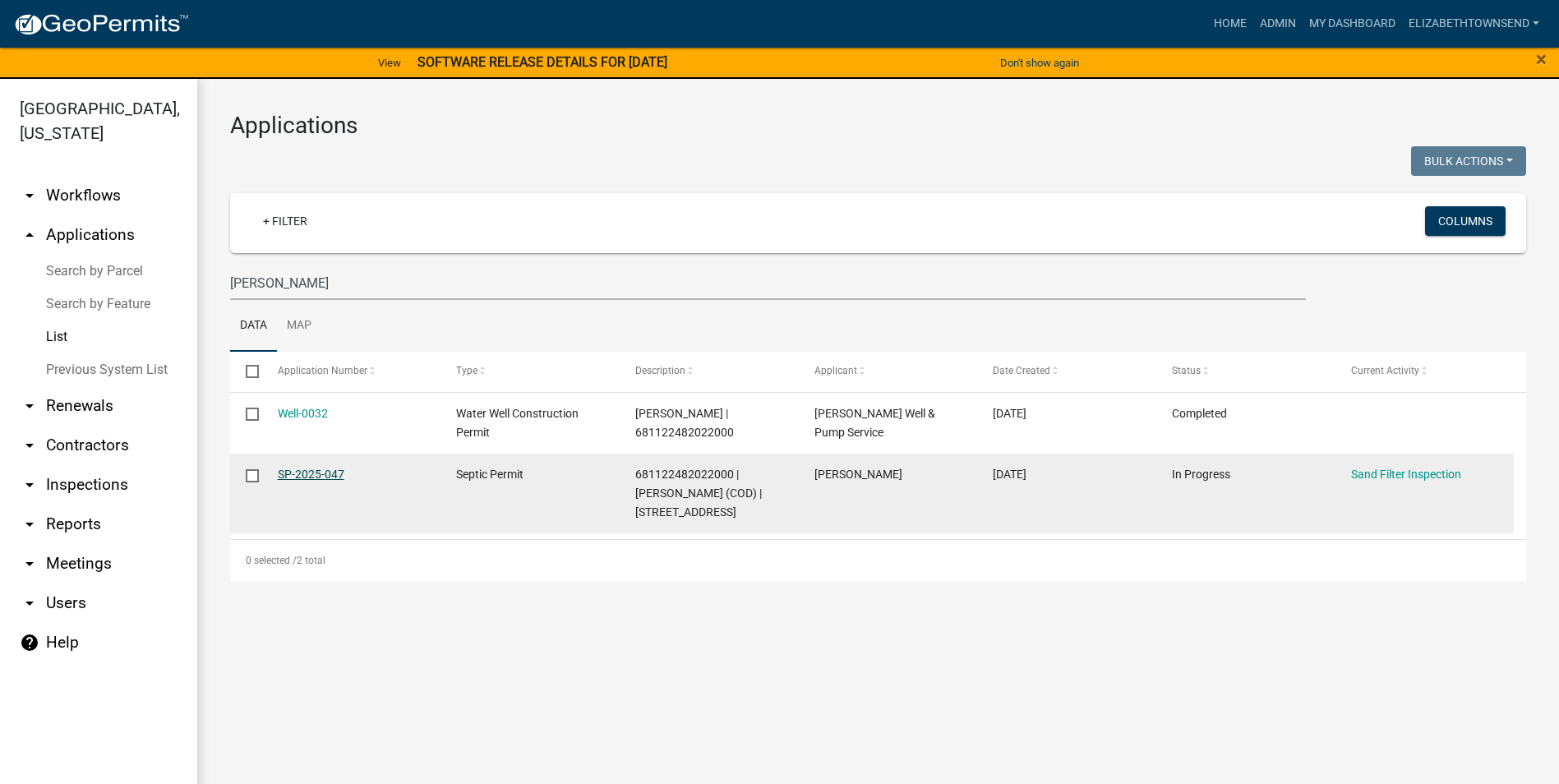
click at [333, 476] on link "SP-2025-047" at bounding box center [311, 474] width 66 height 13
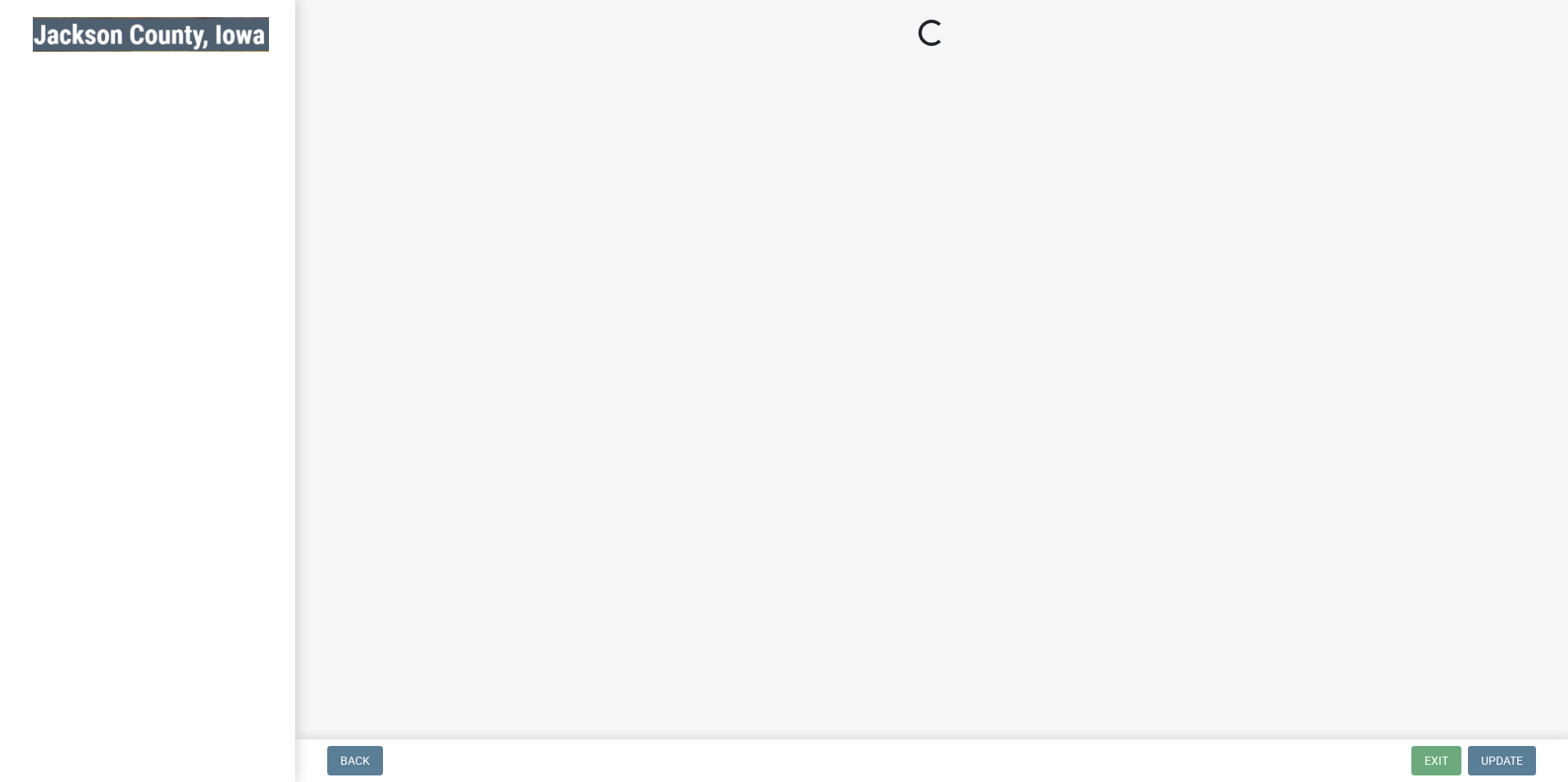
select select "8b01e099-4a24-4825-befa-1c944ae133b5"
select select "a3873a1b-6e26-41c8-b1e9-189df5d0ae8c"
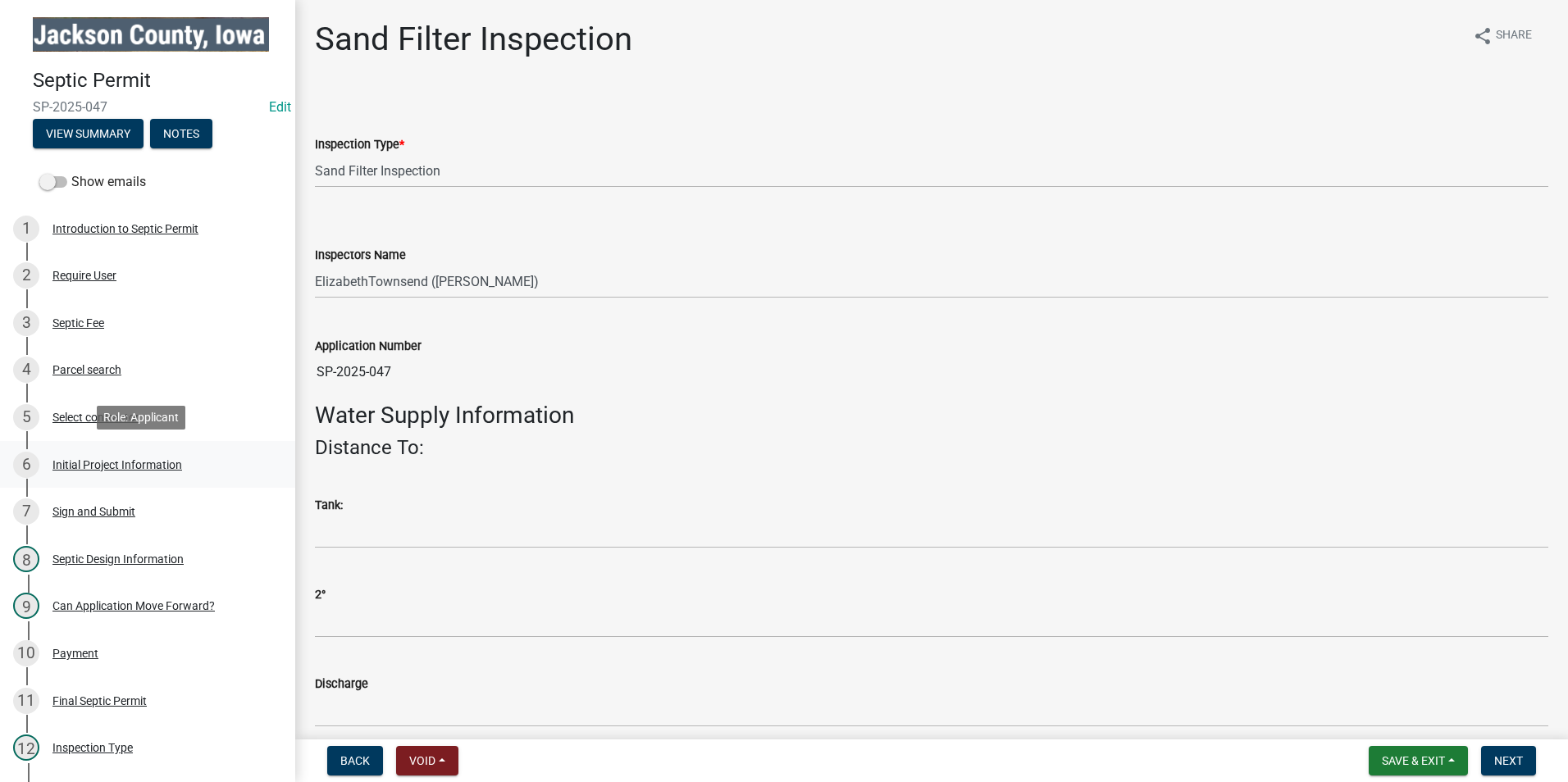
click at [115, 459] on div "Initial Project Information" at bounding box center [117, 465] width 129 height 12
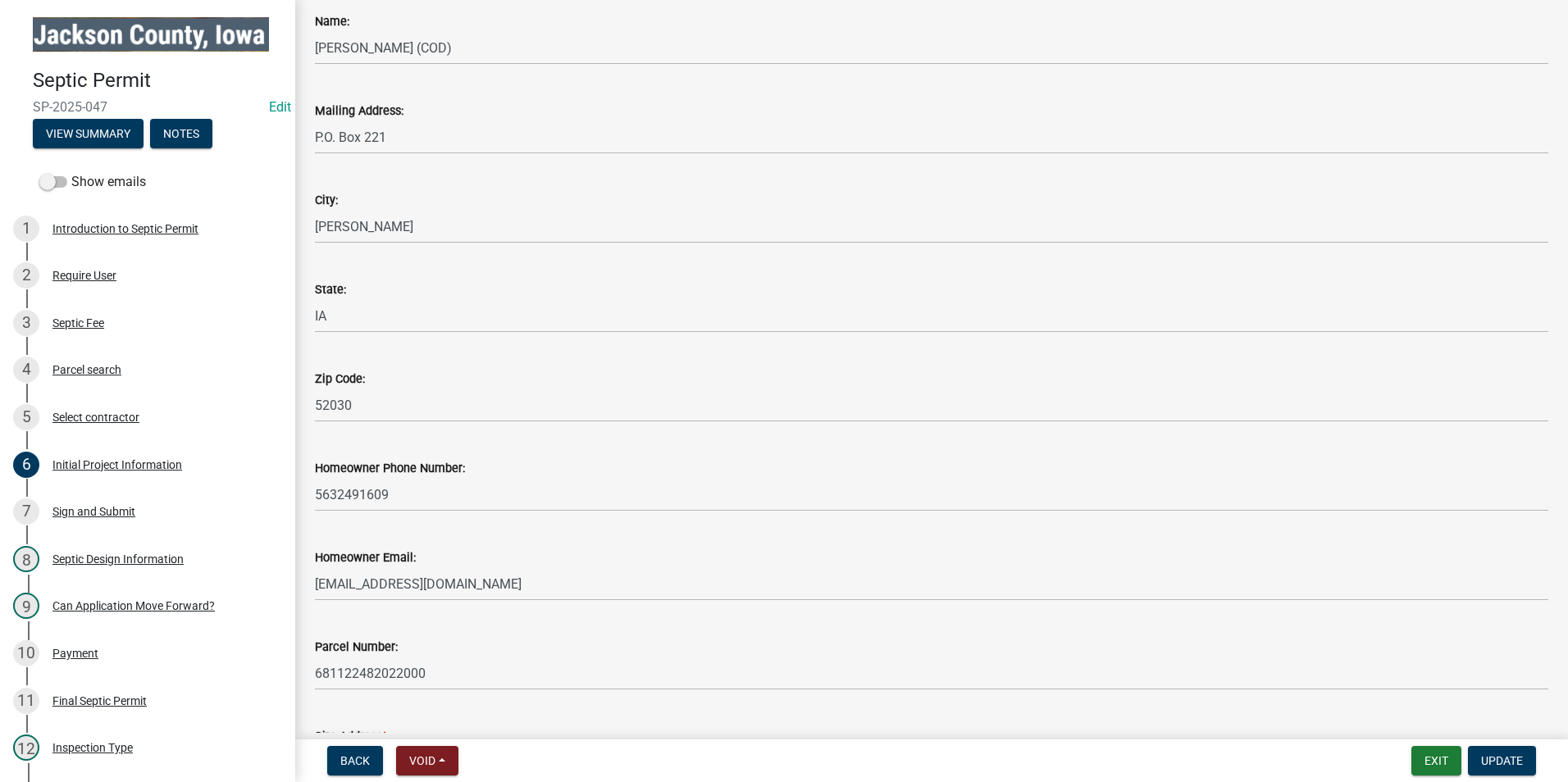
scroll to position [246, 0]
